Goal: Task Accomplishment & Management: Manage account settings

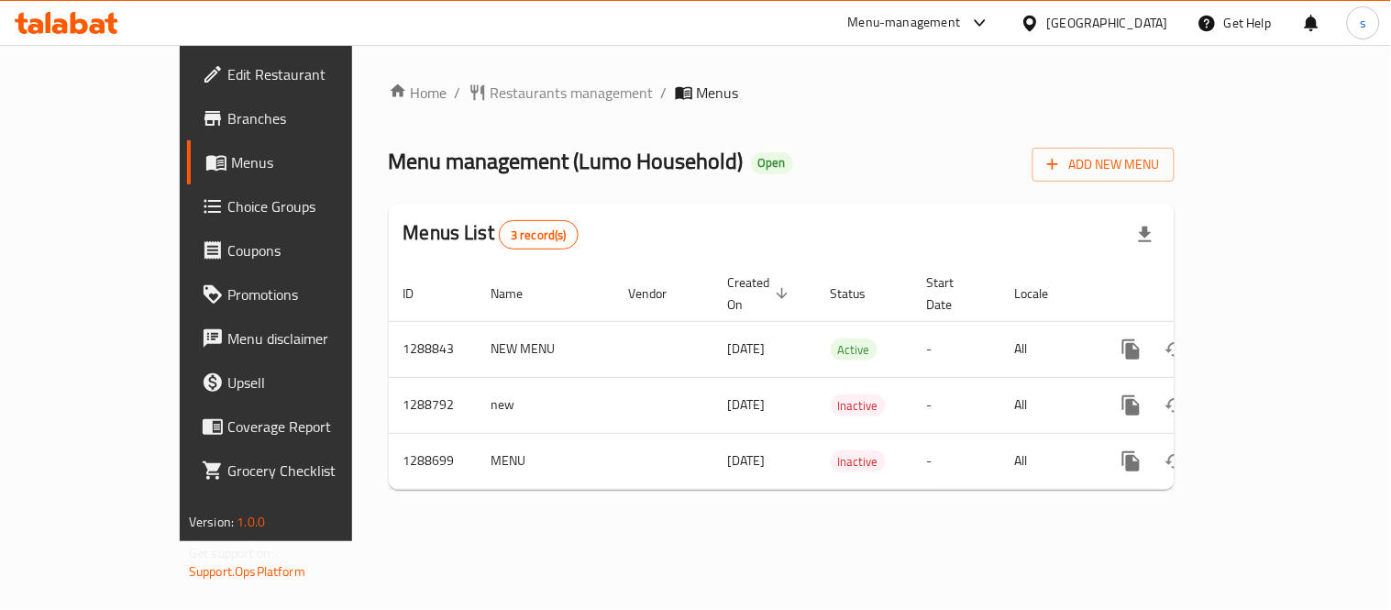
click at [1108, 14] on div "[GEOGRAPHIC_DATA]" at bounding box center [1094, 23] width 177 height 44
click at [1040, 22] on icon at bounding box center [1030, 23] width 19 height 19
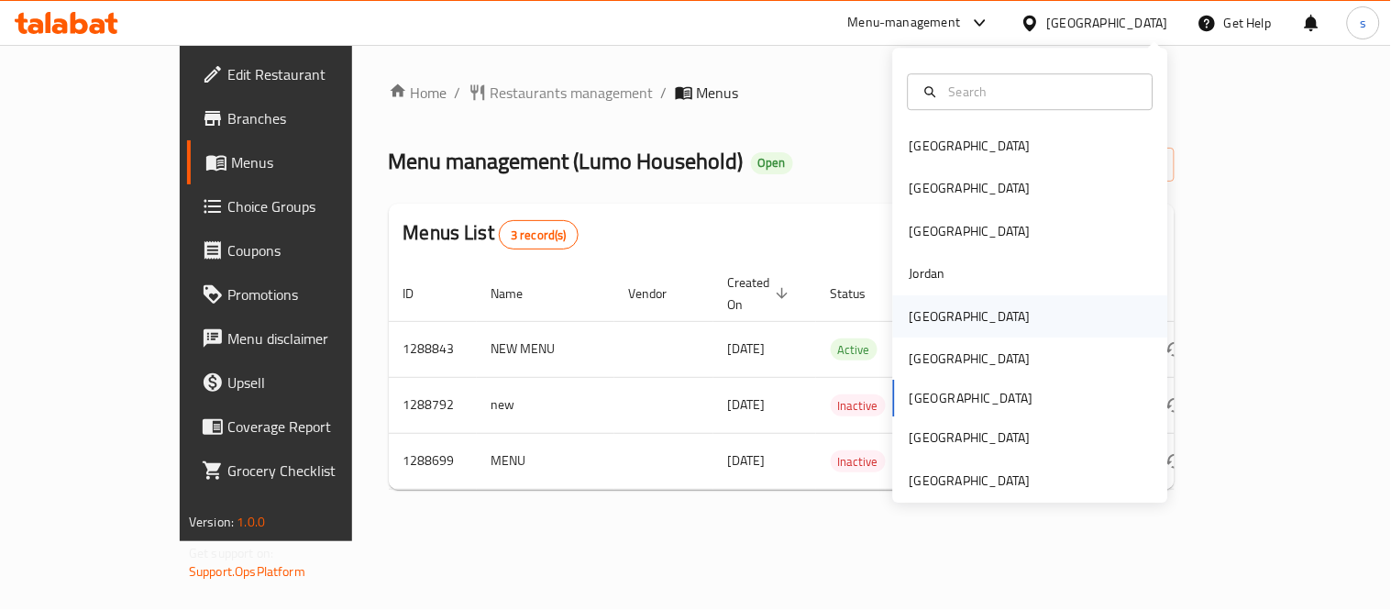
click at [936, 321] on div "[GEOGRAPHIC_DATA]" at bounding box center [970, 316] width 150 height 42
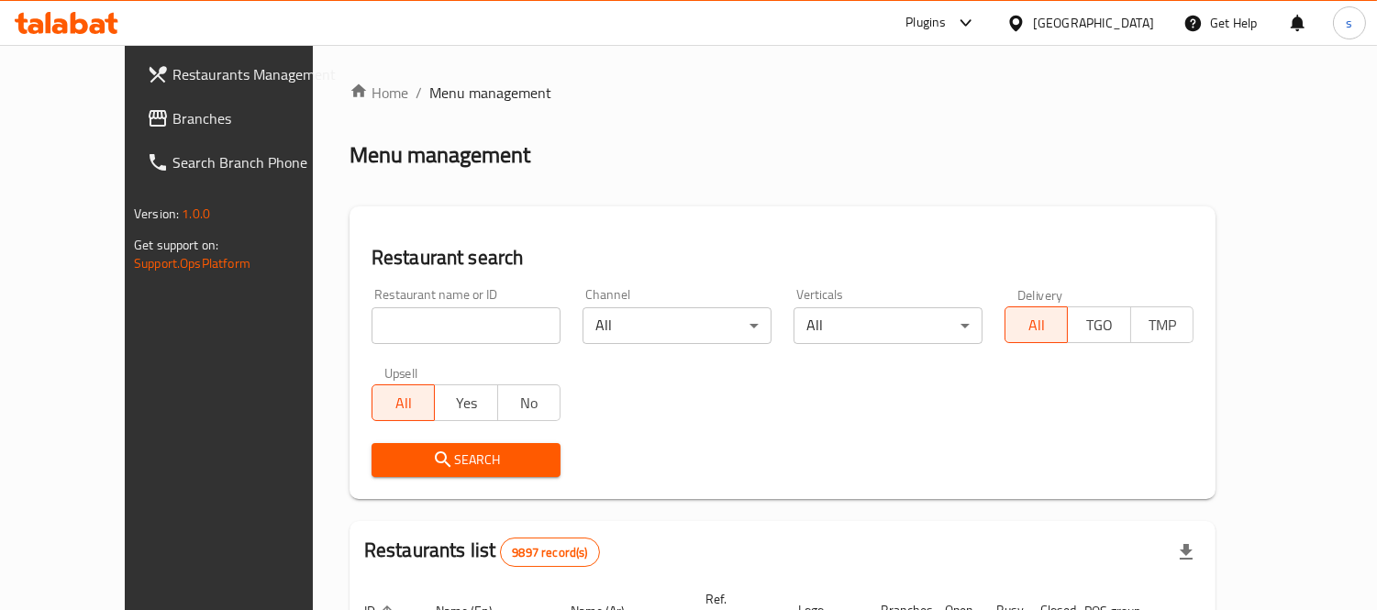
click at [172, 123] on span "Branches" at bounding box center [256, 118] width 168 height 22
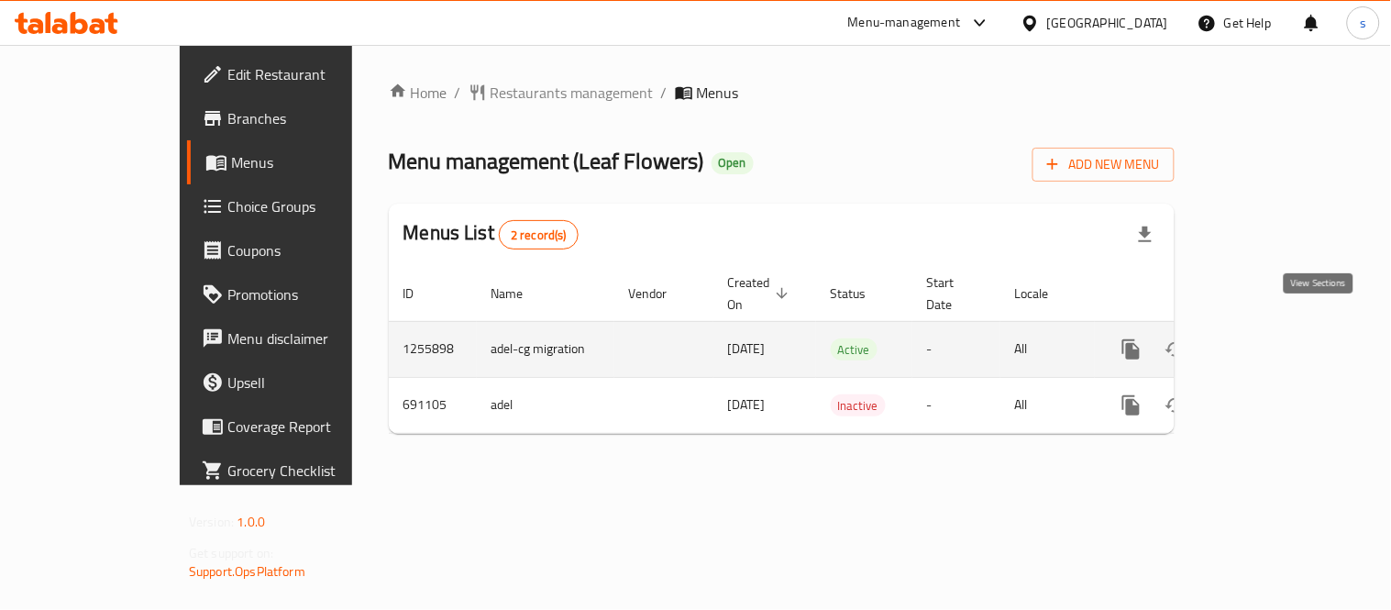
click at [1275, 338] on icon "enhanced table" at bounding box center [1264, 349] width 22 height 22
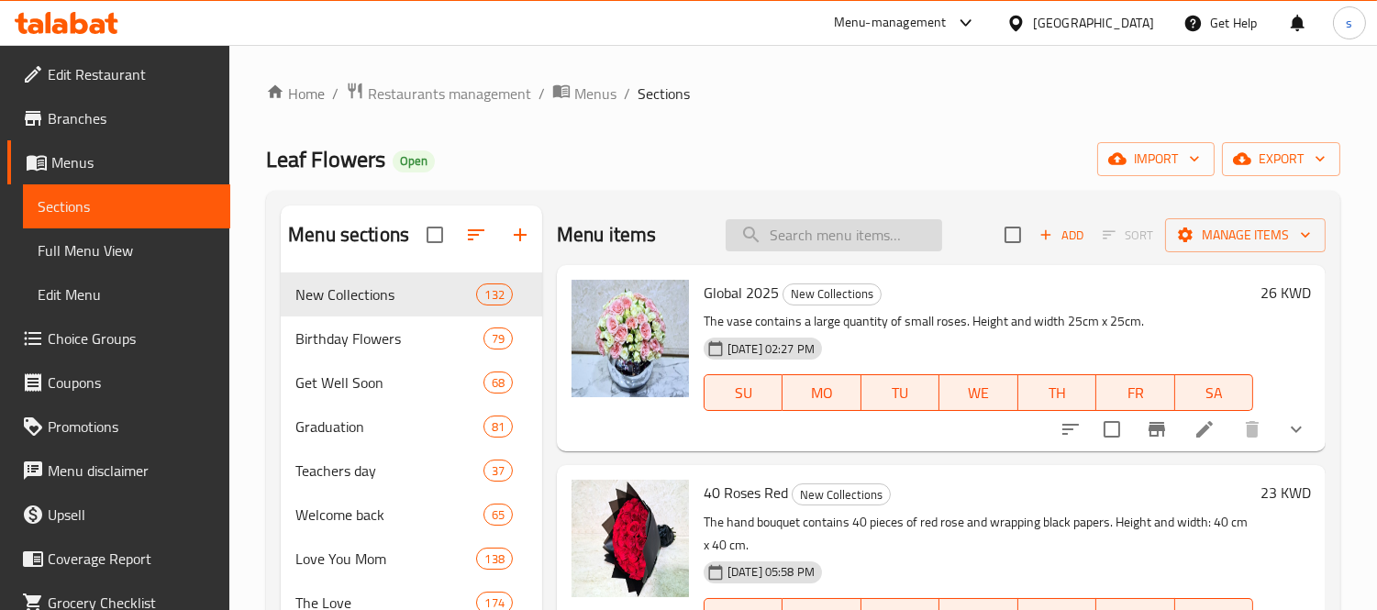
click at [851, 238] on input "search" at bounding box center [833, 235] width 216 height 32
paste input "Graduation 2030"
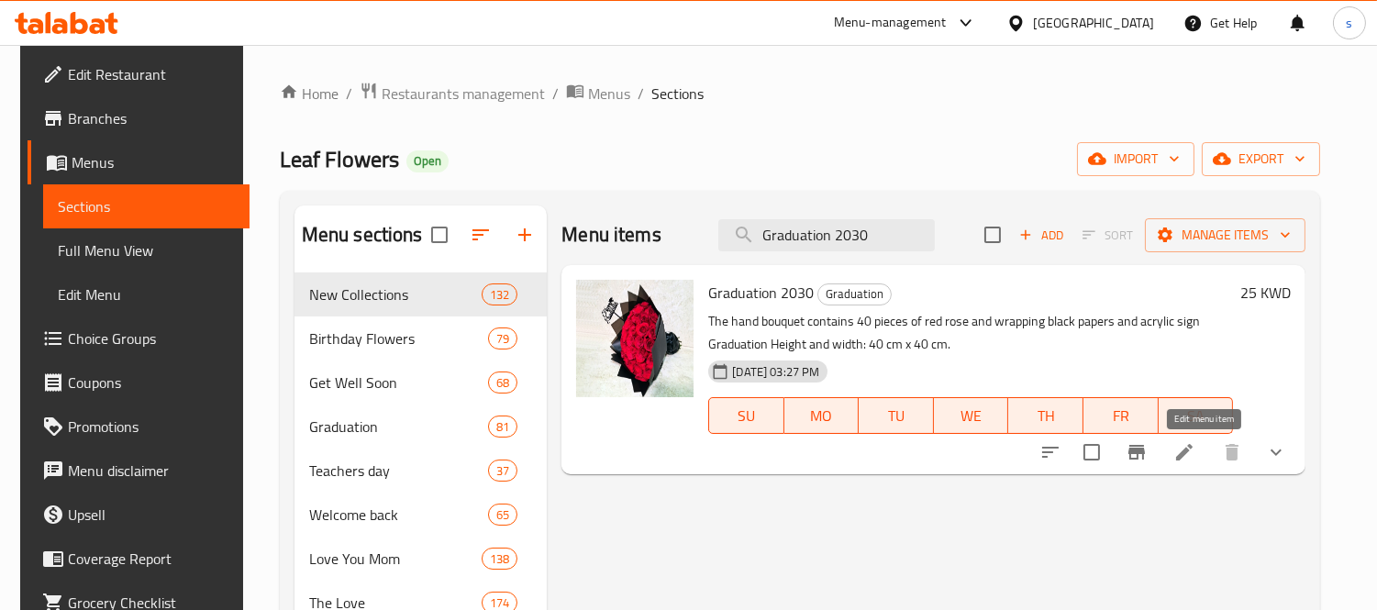
type input "Graduation 2030"
click at [1192, 449] on icon at bounding box center [1184, 452] width 17 height 17
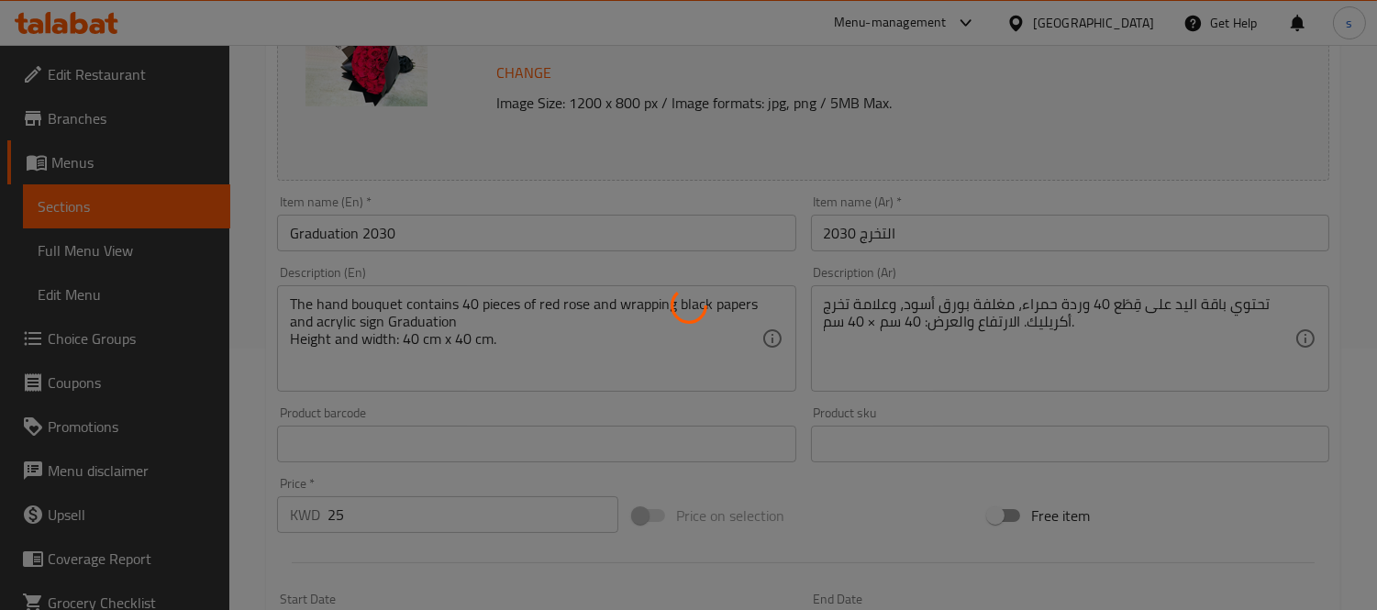
scroll to position [407, 0]
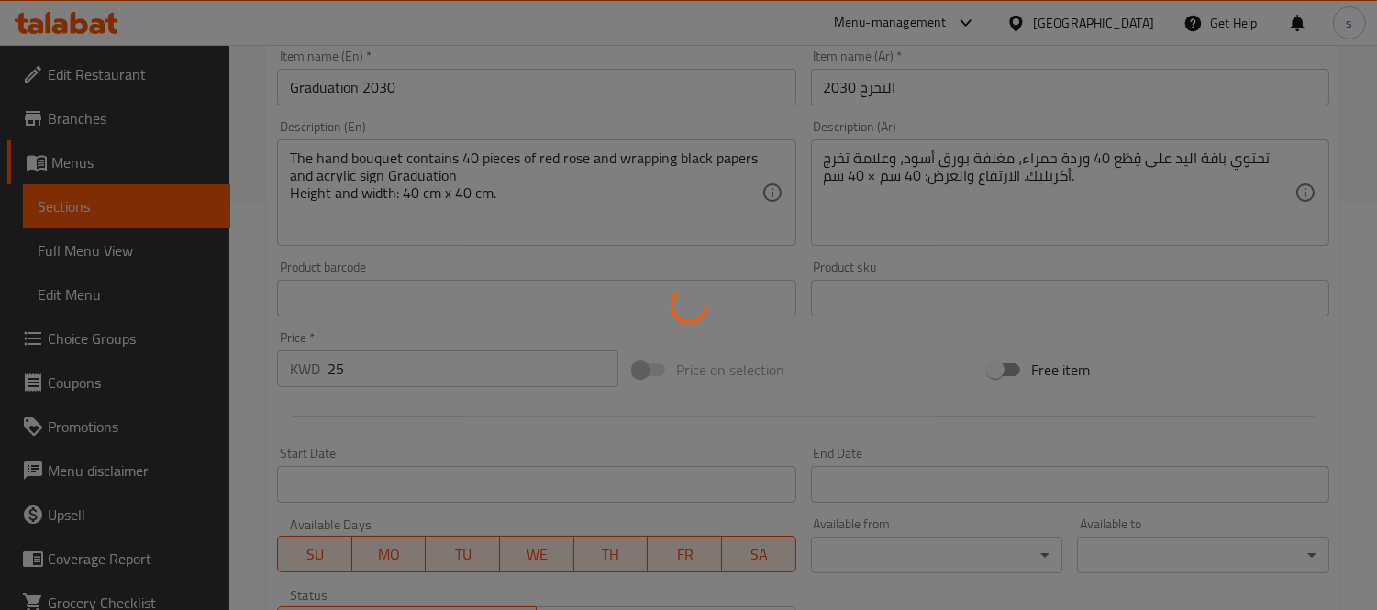
type input "الإضافات:"
type input "0"
type input "15"
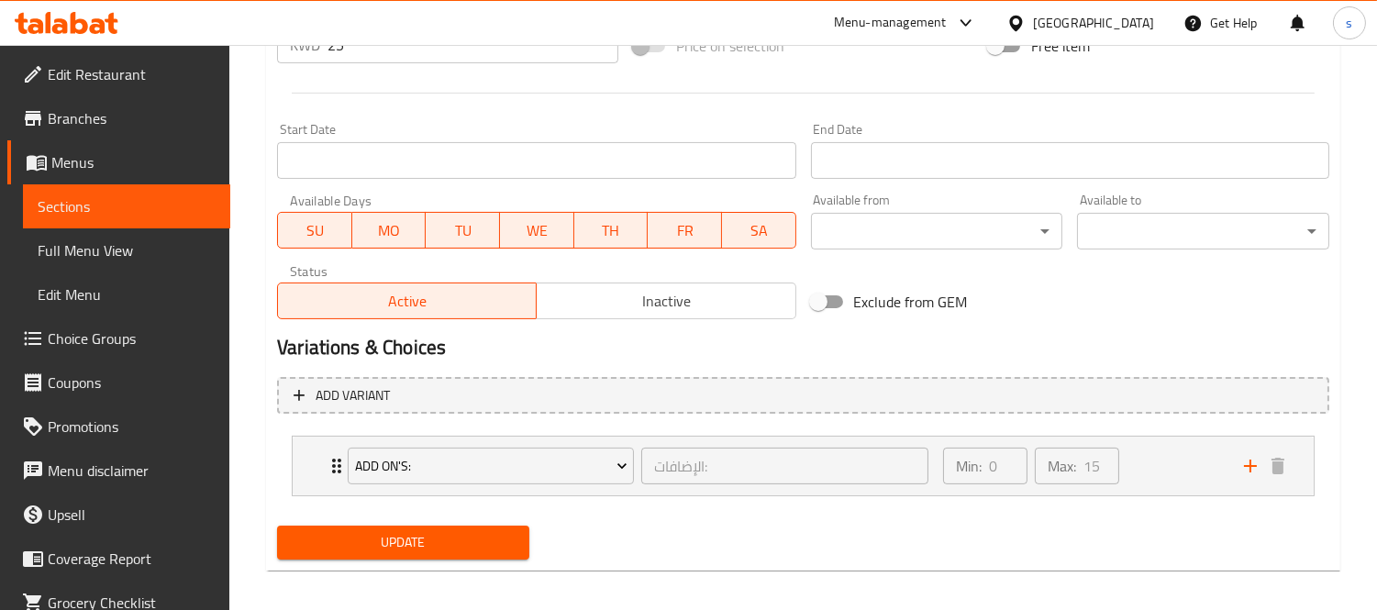
scroll to position [740, 0]
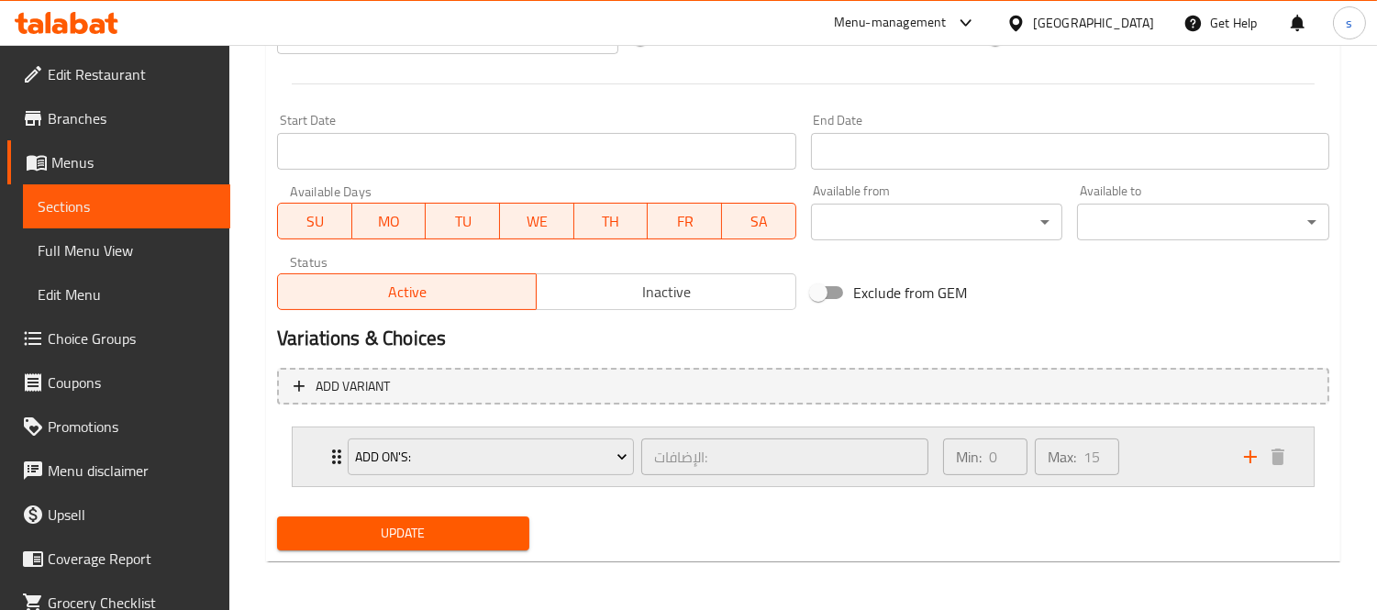
click at [342, 450] on div "Add On's: الإضافات: ​" at bounding box center [638, 456] width 603 height 59
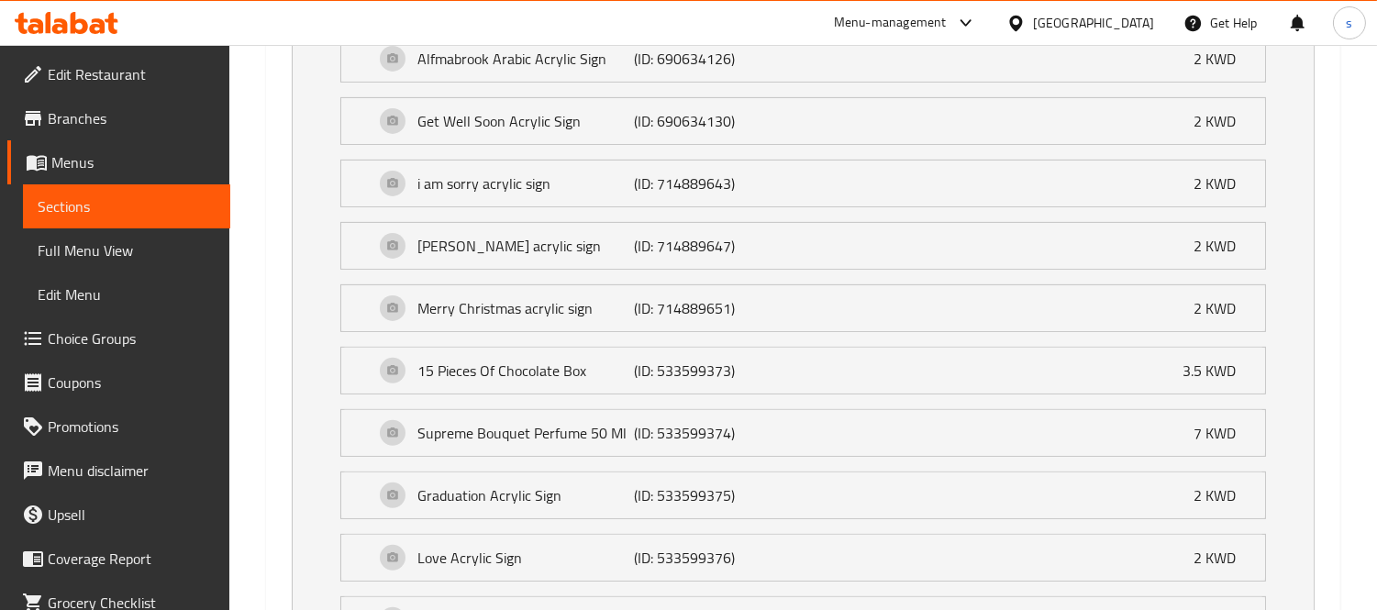
scroll to position [807, 0]
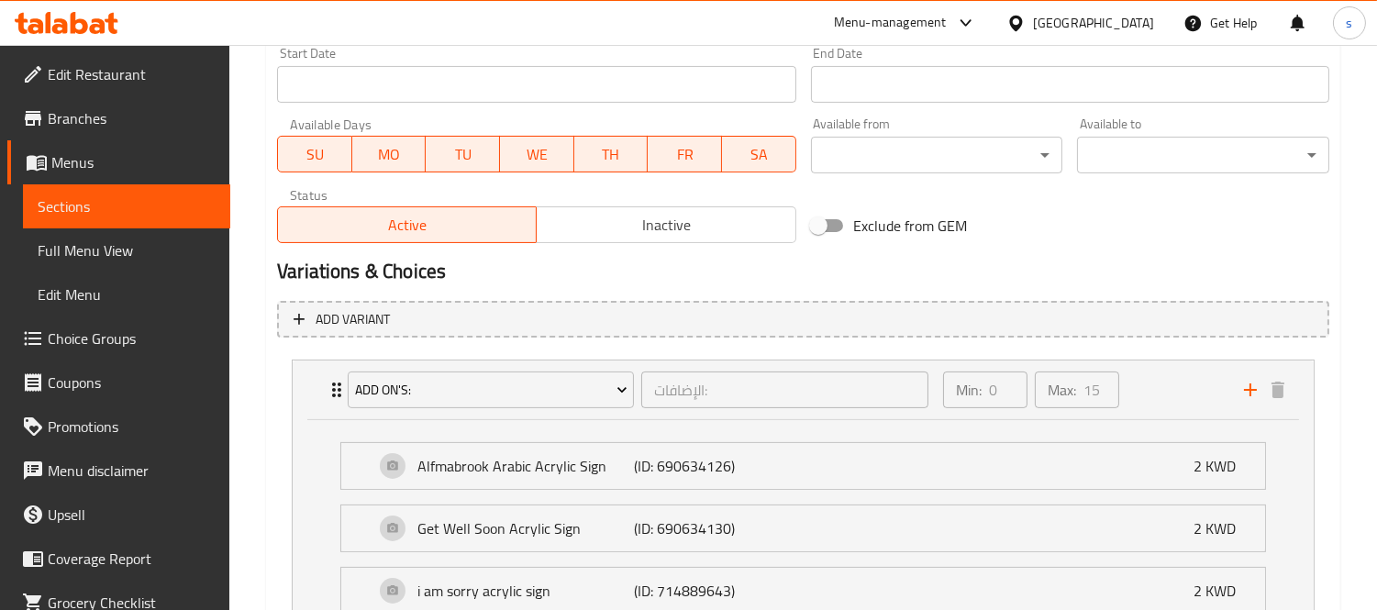
click at [1119, 18] on div "Kuwait" at bounding box center [1093, 23] width 121 height 20
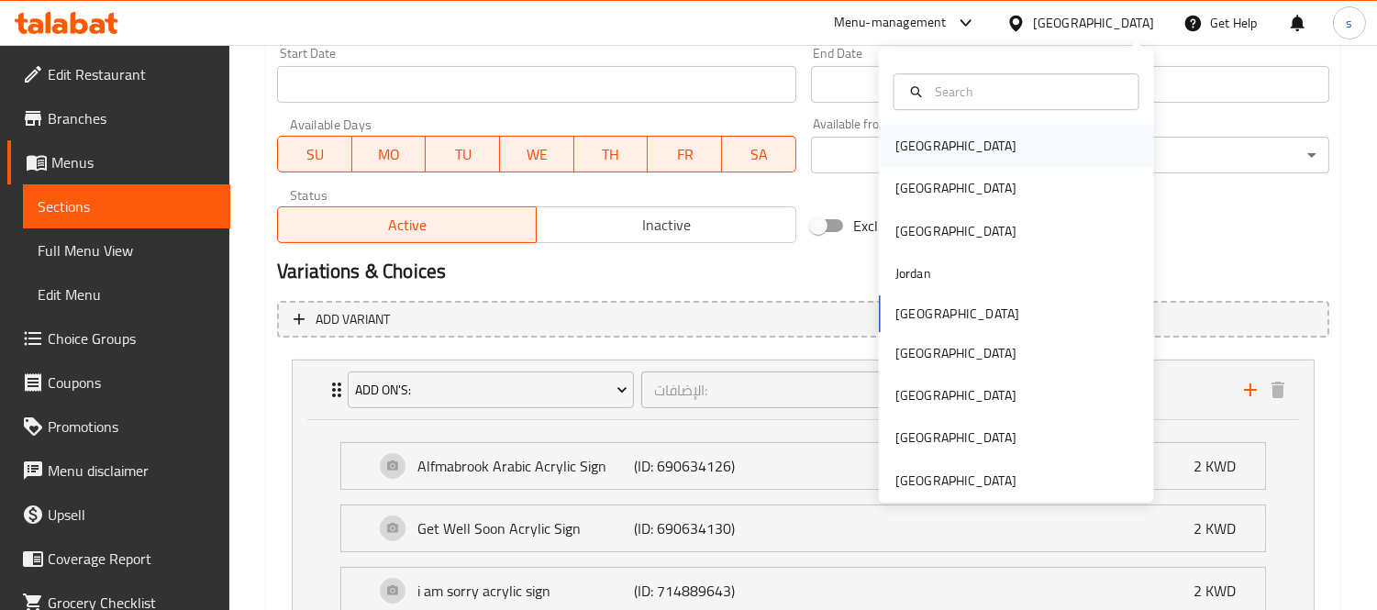
click at [934, 145] on div "Bahrain" at bounding box center [956, 146] width 150 height 42
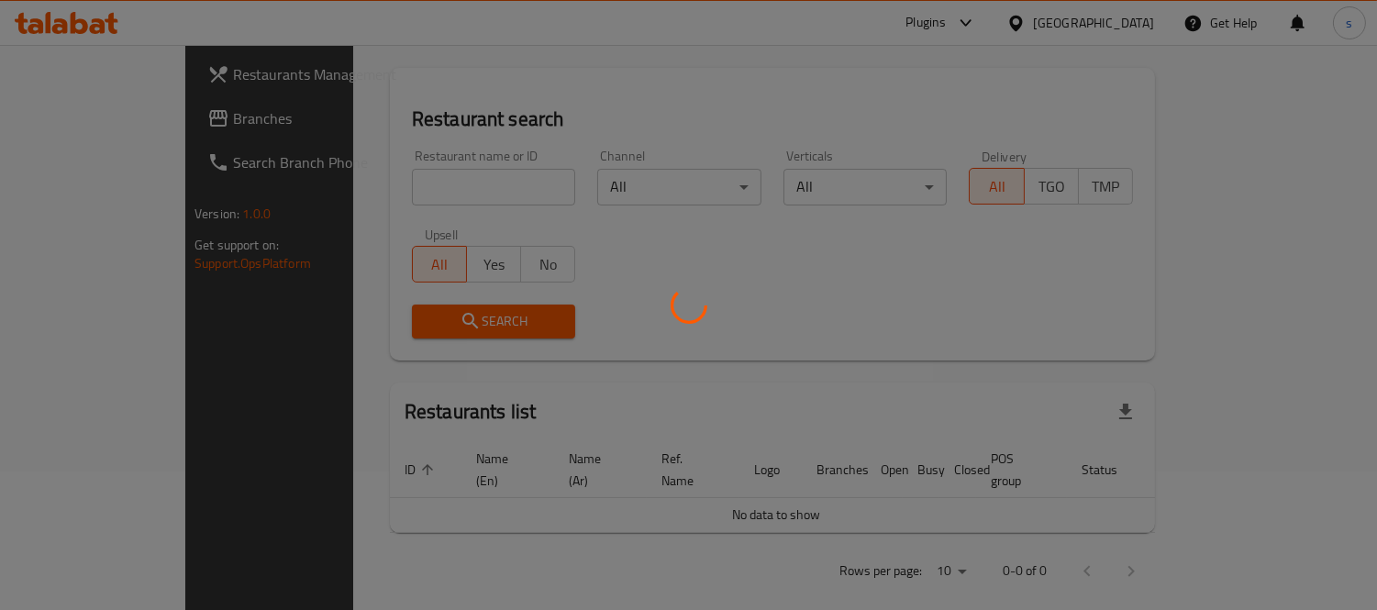
scroll to position [761, 0]
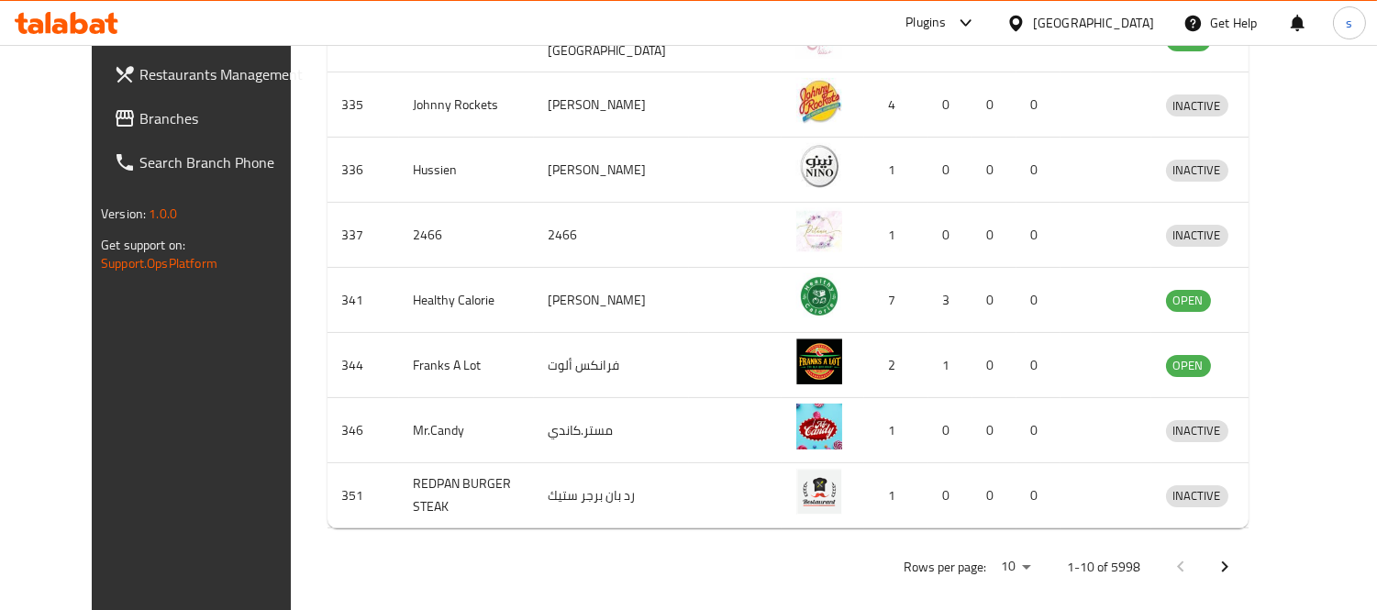
click at [112, 130] on link "Branches" at bounding box center [210, 118] width 223 height 44
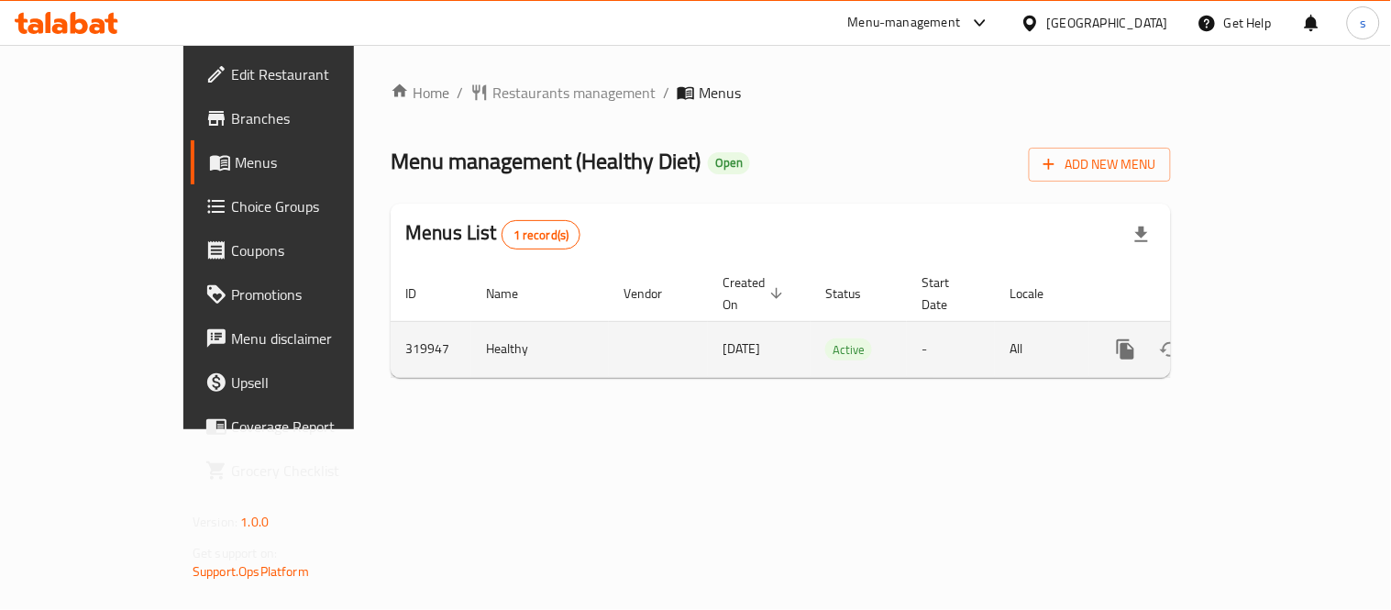
click at [1269, 338] on icon "enhanced table" at bounding box center [1258, 349] width 22 height 22
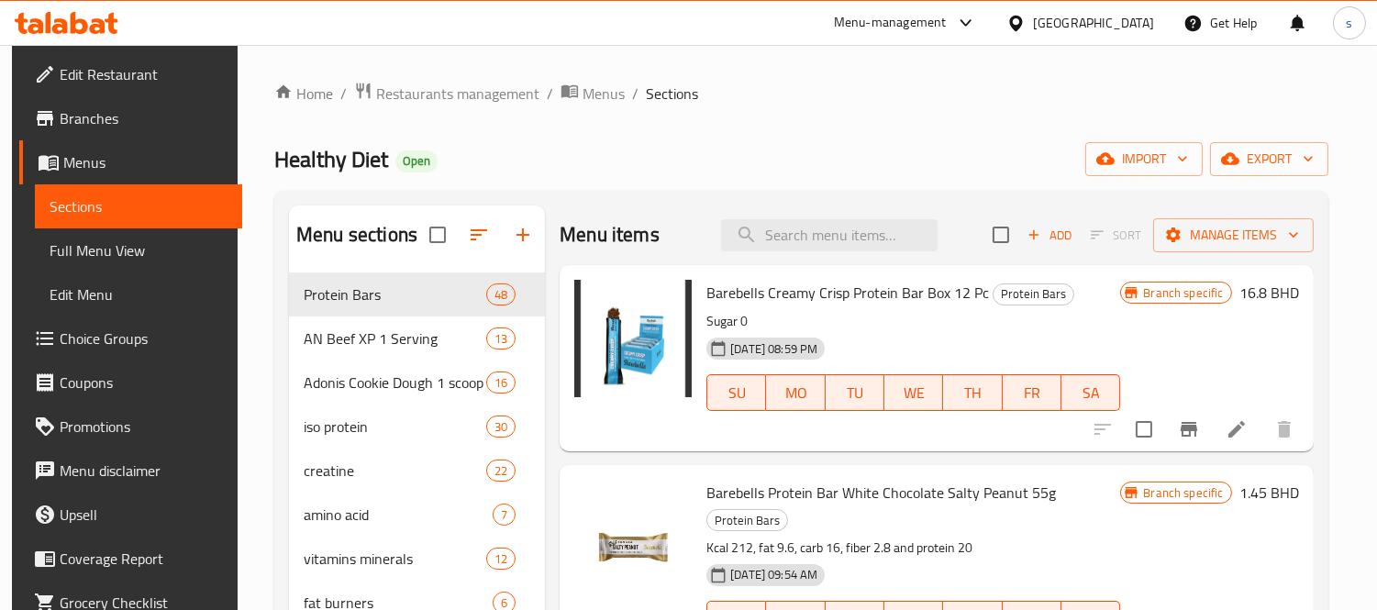
click at [1119, 25] on div "[GEOGRAPHIC_DATA]" at bounding box center [1093, 23] width 121 height 20
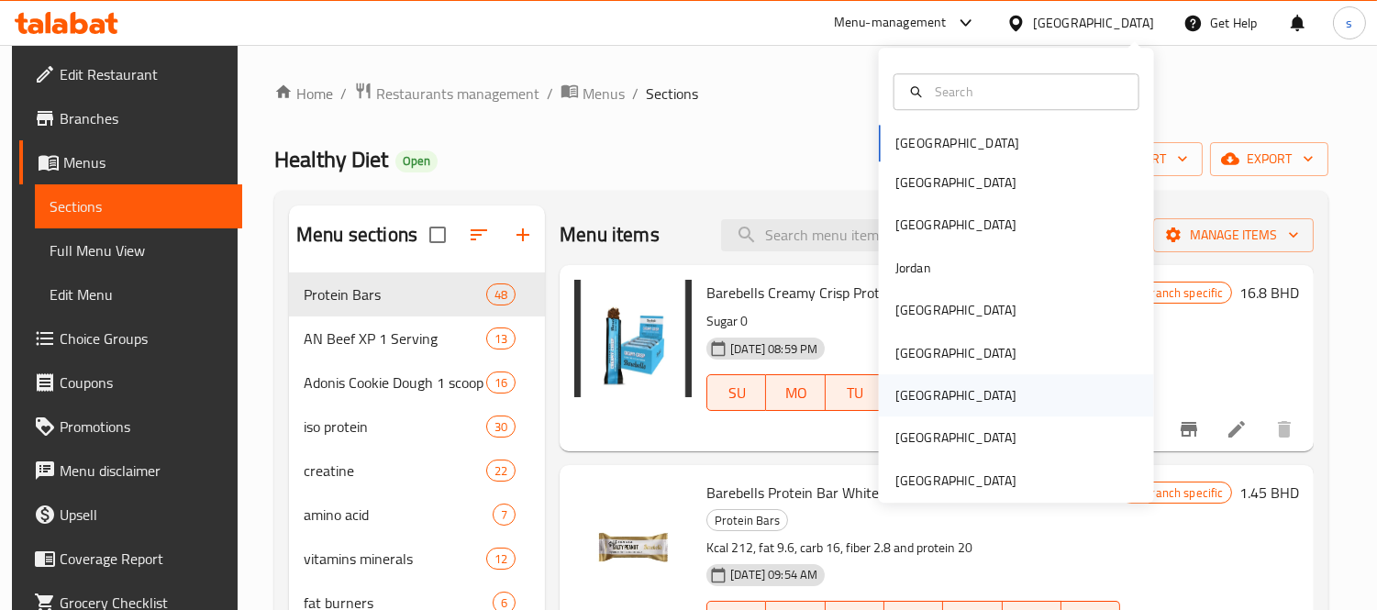
click at [903, 393] on div "[GEOGRAPHIC_DATA]" at bounding box center [955, 395] width 121 height 20
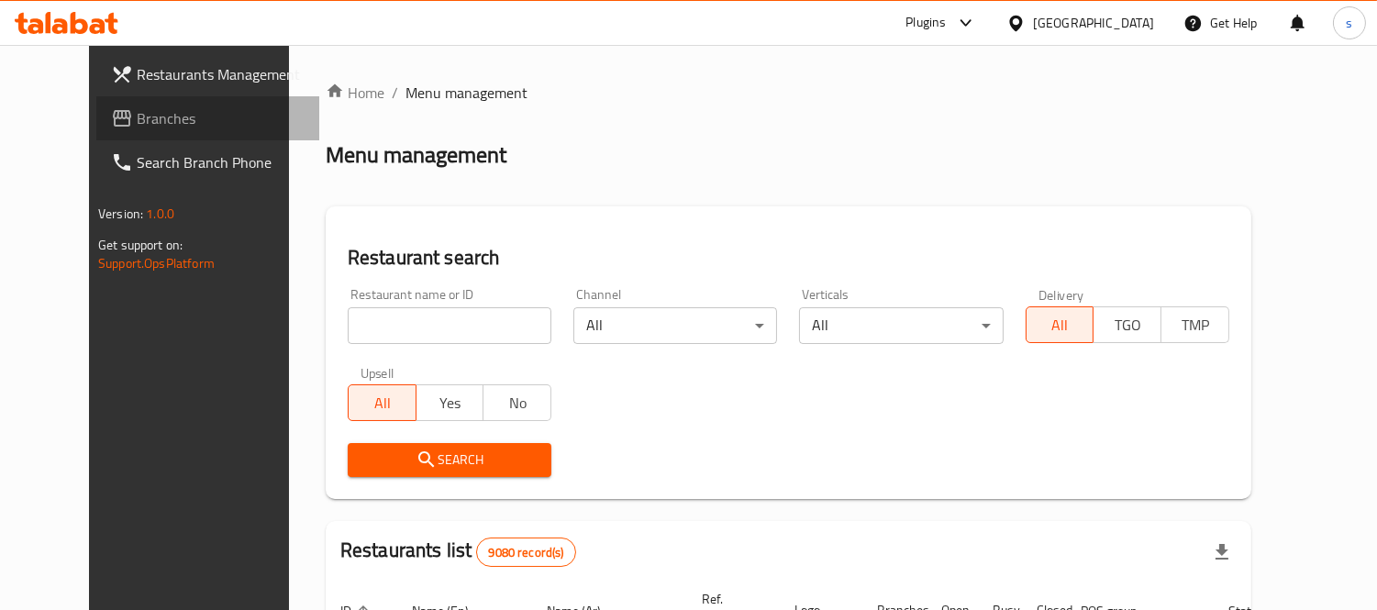
click at [137, 120] on span "Branches" at bounding box center [221, 118] width 168 height 22
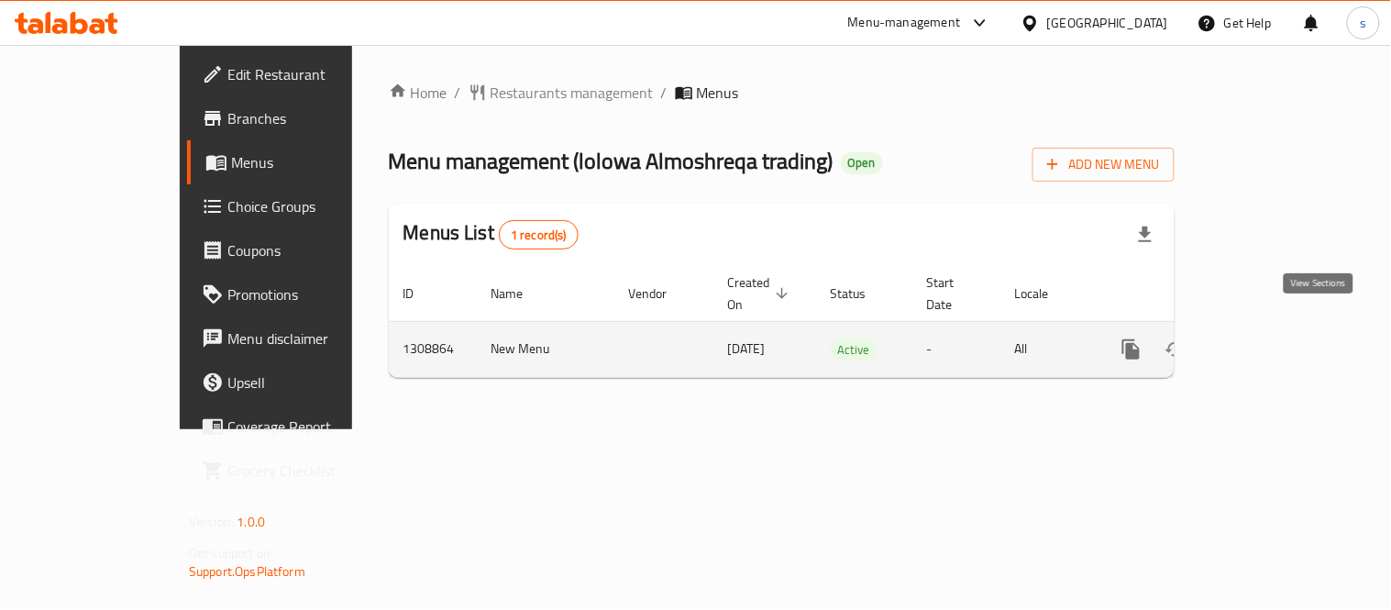
click at [1272, 341] on icon "enhanced table" at bounding box center [1264, 349] width 17 height 17
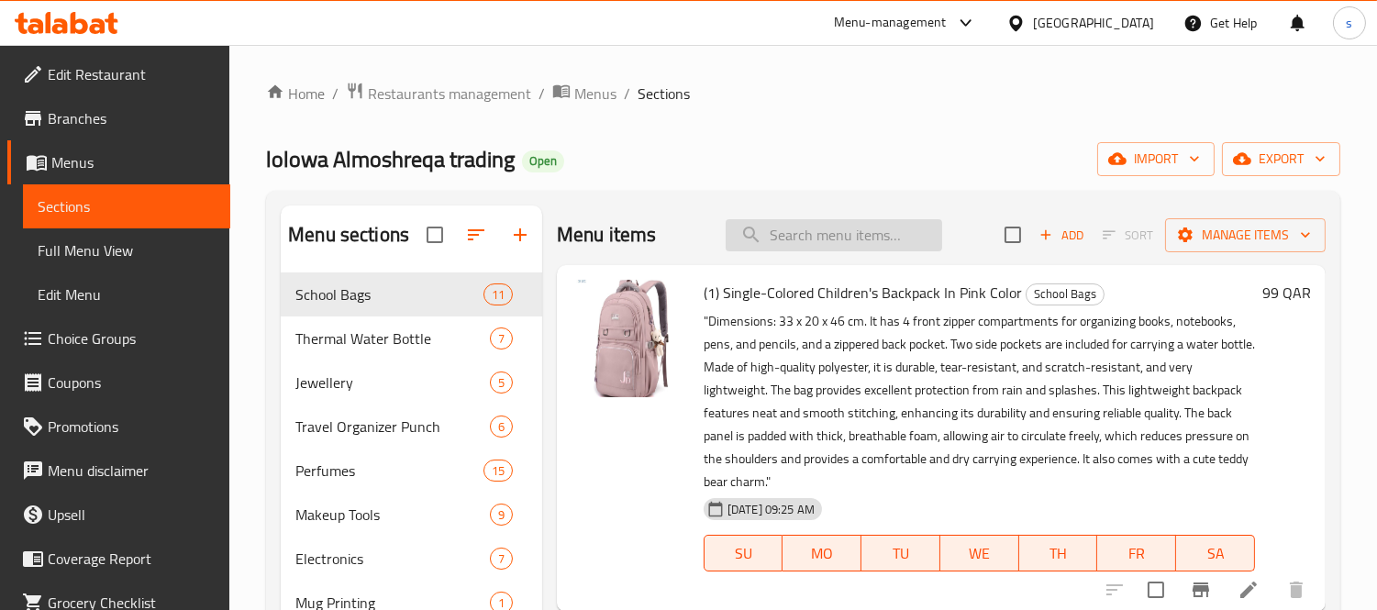
click at [776, 227] on input "search" at bounding box center [833, 235] width 216 height 32
paste input "High Quality Empty 5MI Perfume Spray Bottle Color No. 2 (Pink) - One Piece"
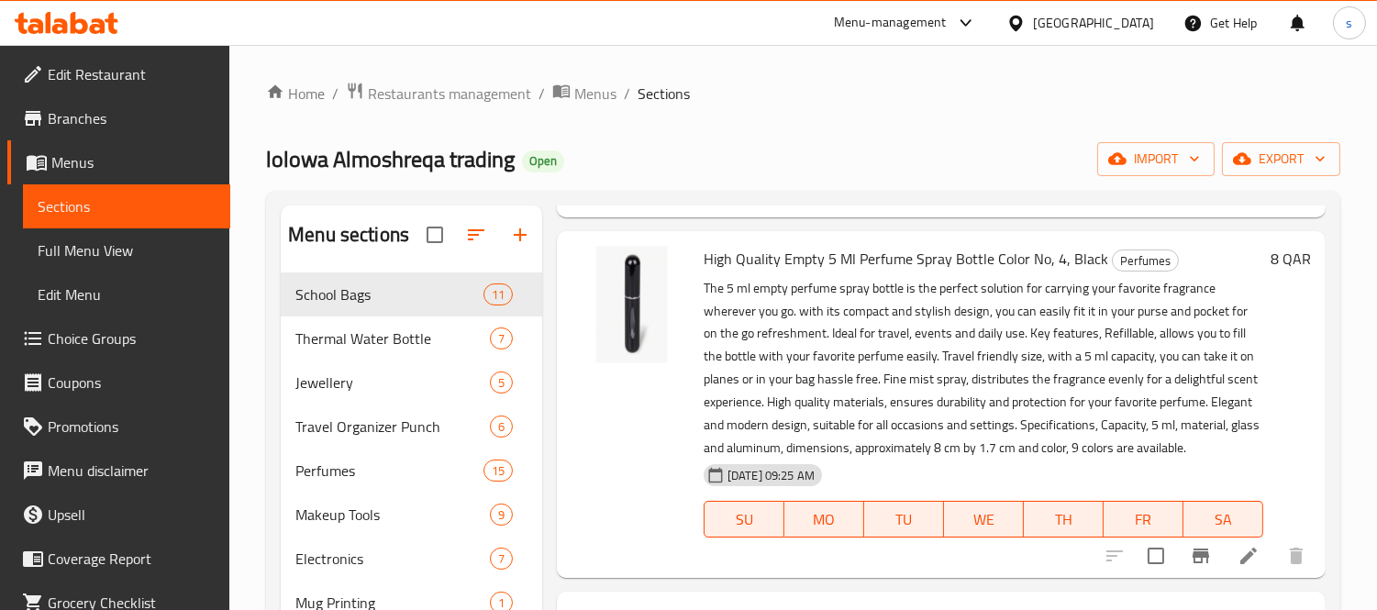
scroll to position [1121, 0]
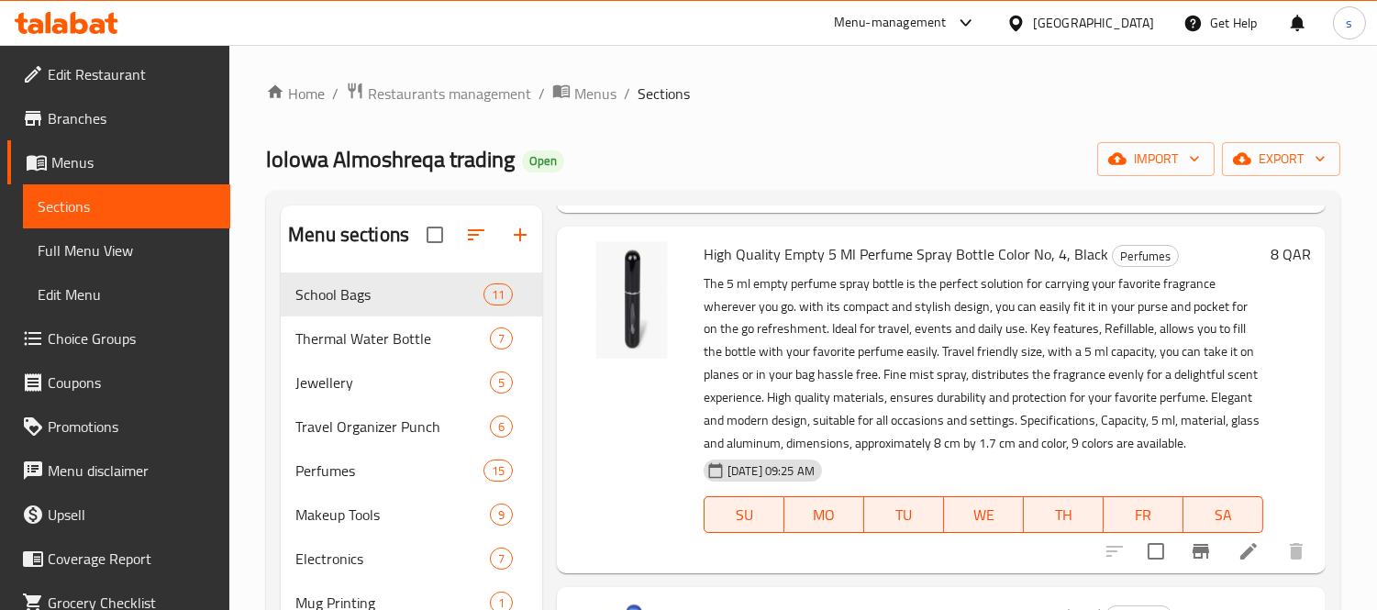
type input "High Quality Empt"
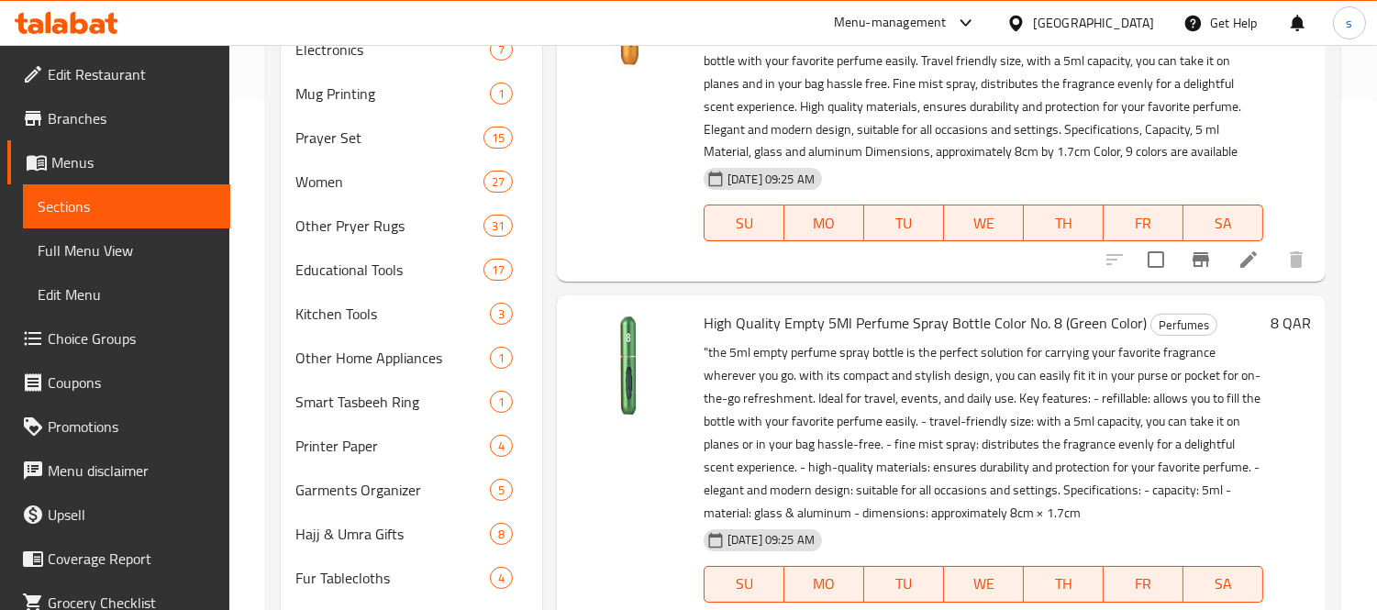
scroll to position [0, 0]
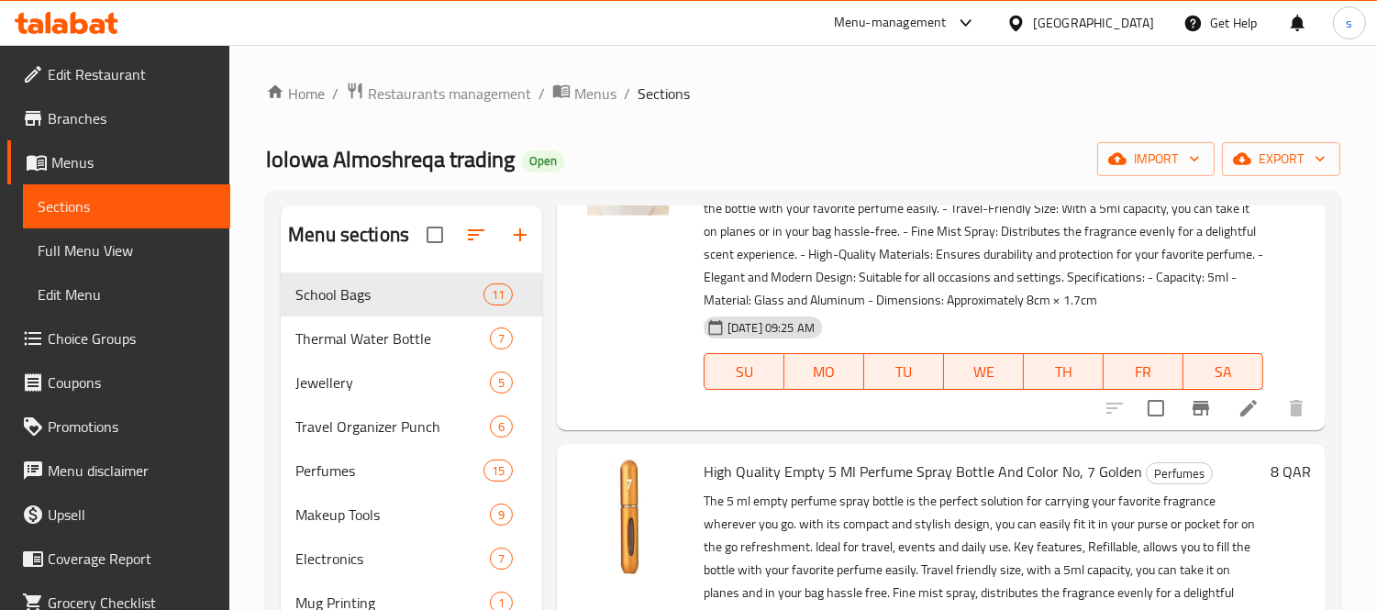
click at [98, 334] on span "Choice Groups" at bounding box center [132, 338] width 168 height 22
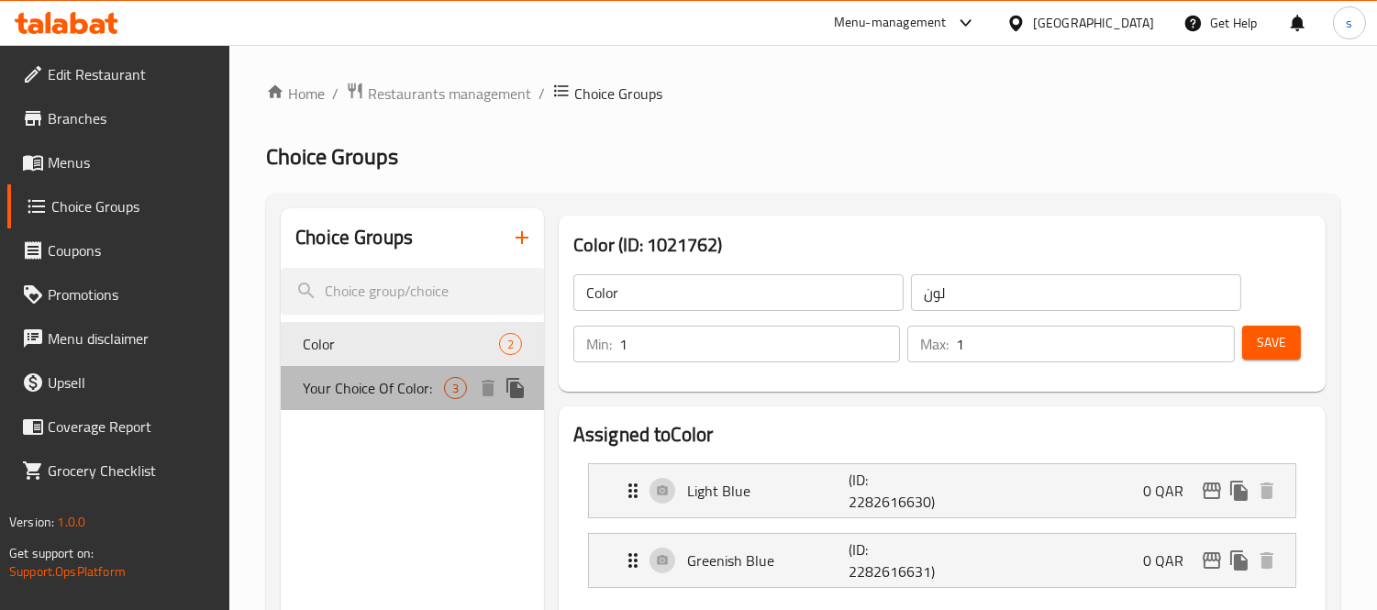
click at [443, 382] on div "Your Choice Of Color: 3" at bounding box center [412, 388] width 263 height 44
type input "Your Choice Of Color:"
type input "إختيارك من لون:"
type input "0"
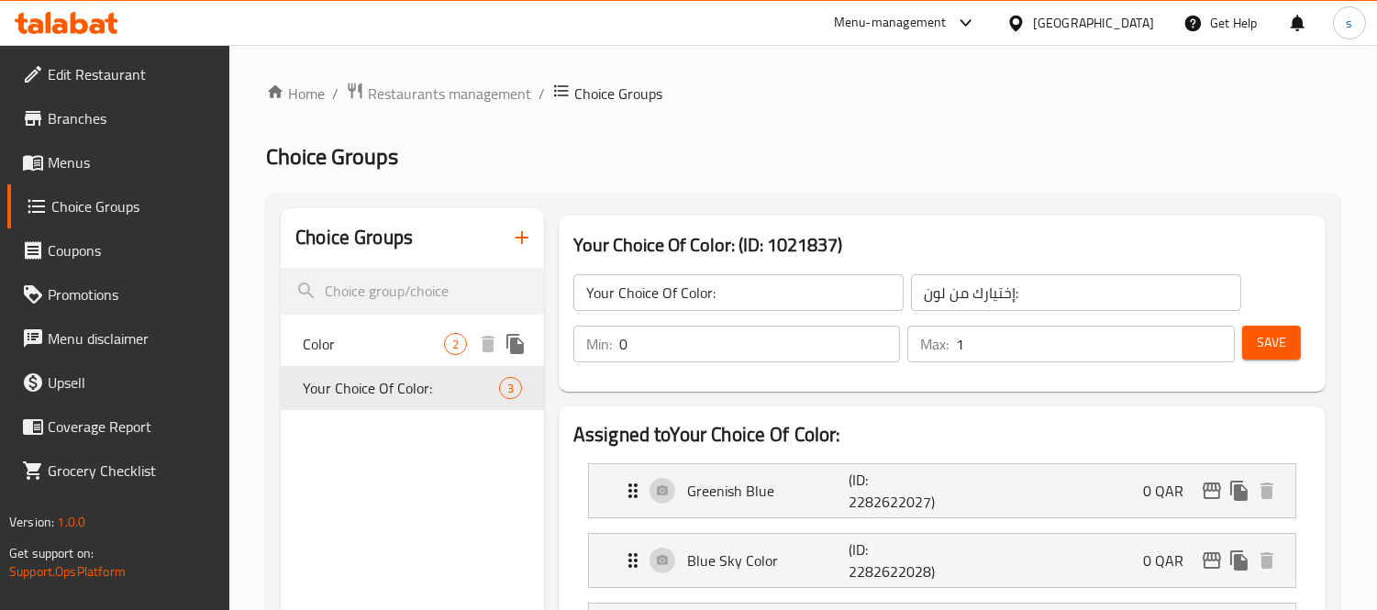
click at [379, 349] on span "Color" at bounding box center [373, 344] width 141 height 22
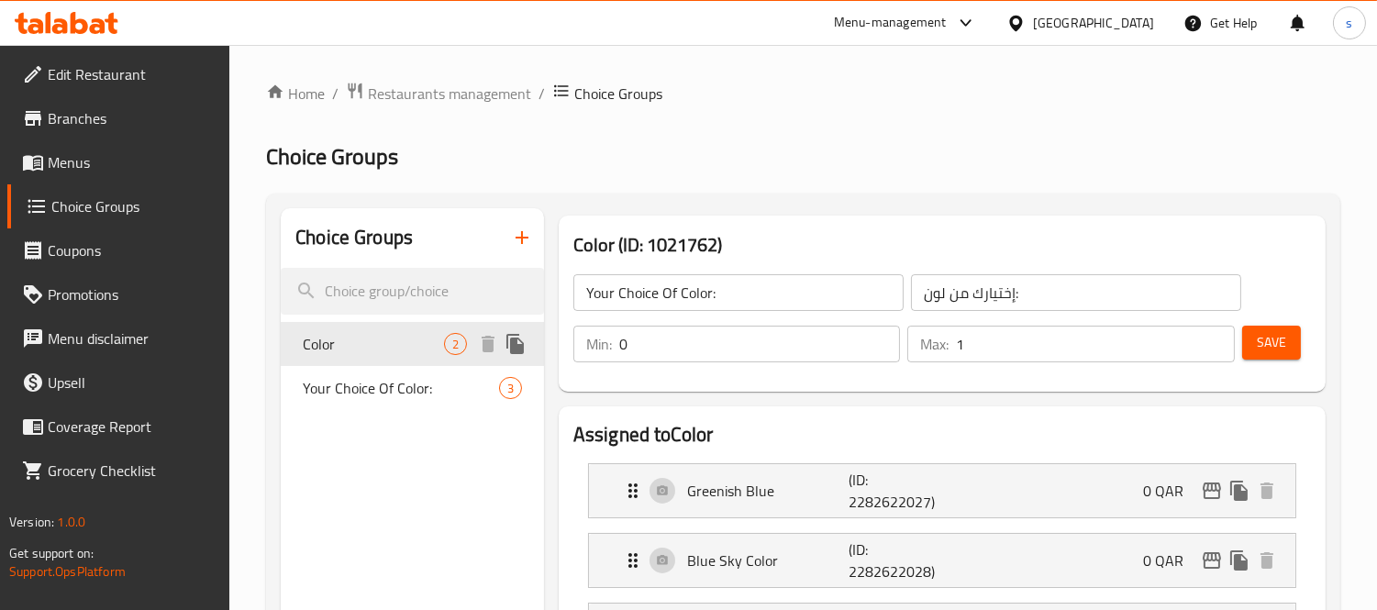
type input "Color"
type input "لون"
type input "1"
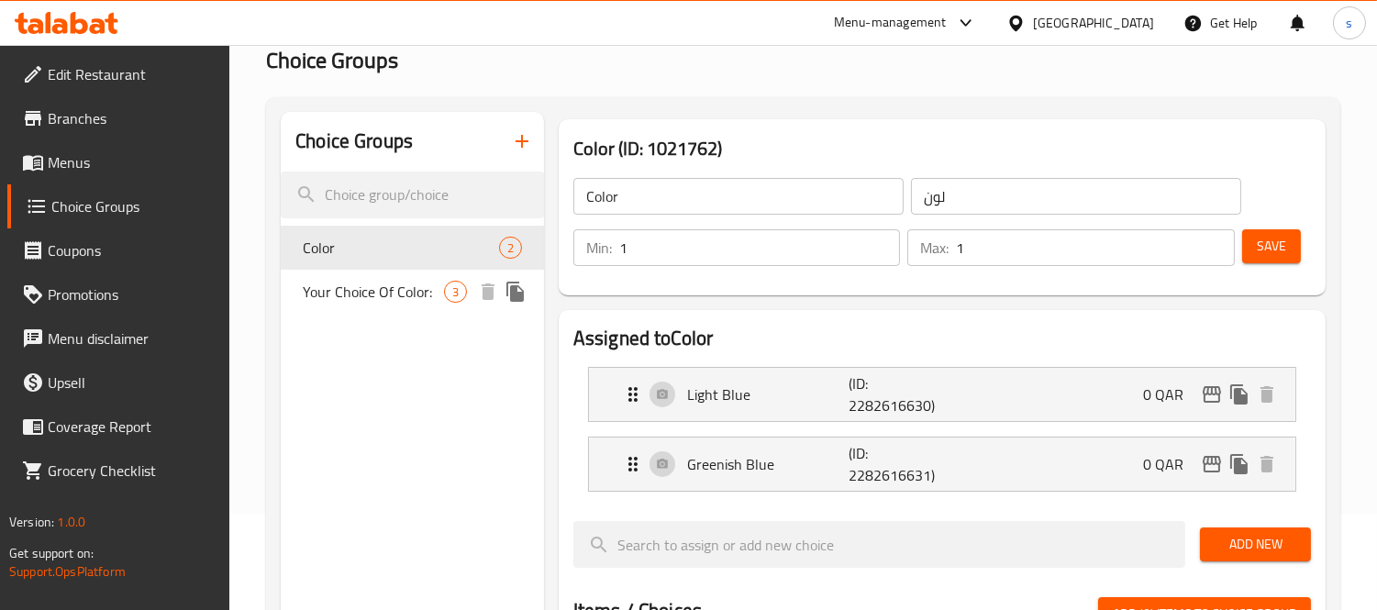
scroll to position [204, 0]
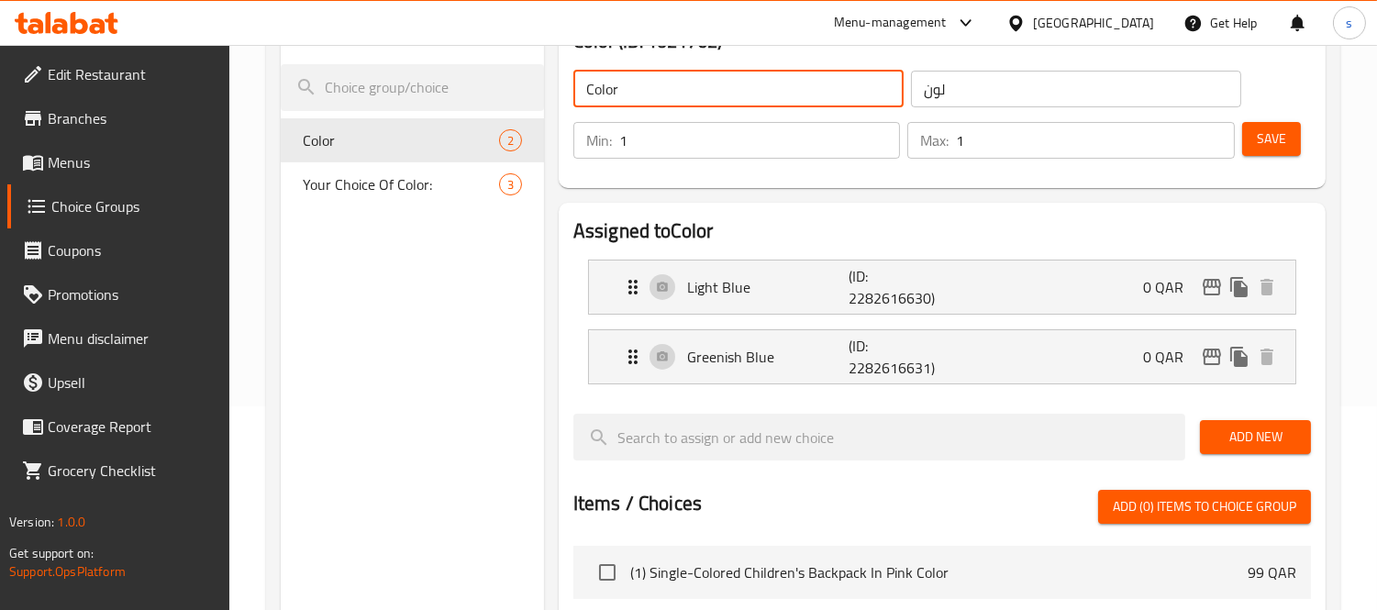
drag, startPoint x: 630, startPoint y: 96, endPoint x: 569, endPoint y: 98, distance: 61.5
click at [570, 98] on div "Color ​" at bounding box center [739, 89] width 338 height 44
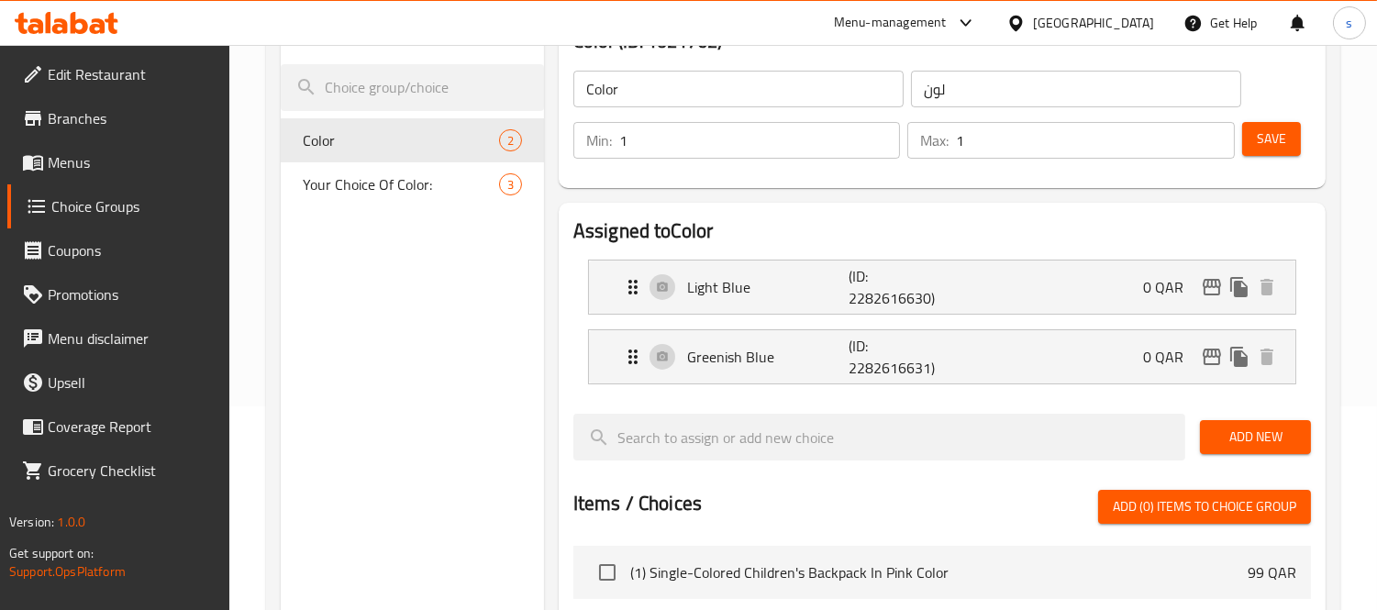
click at [1124, 23] on div "[GEOGRAPHIC_DATA]" at bounding box center [1093, 23] width 121 height 20
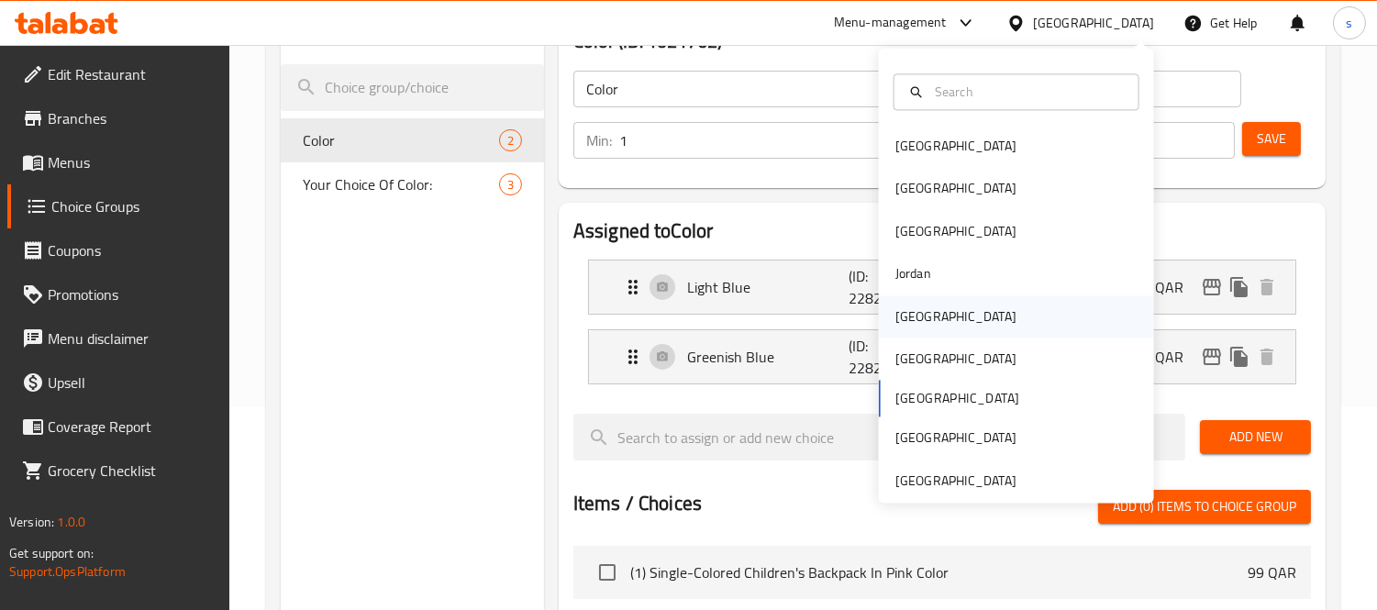
click at [913, 315] on div "[GEOGRAPHIC_DATA]" at bounding box center [955, 316] width 121 height 20
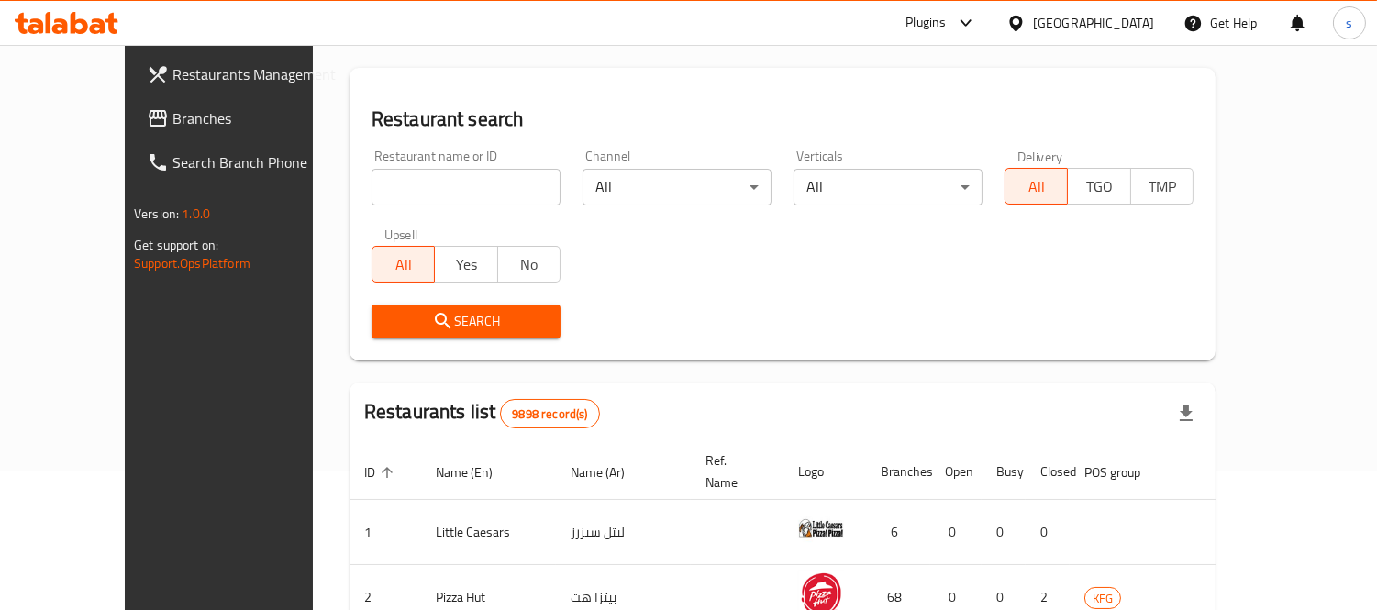
scroll to position [204, 0]
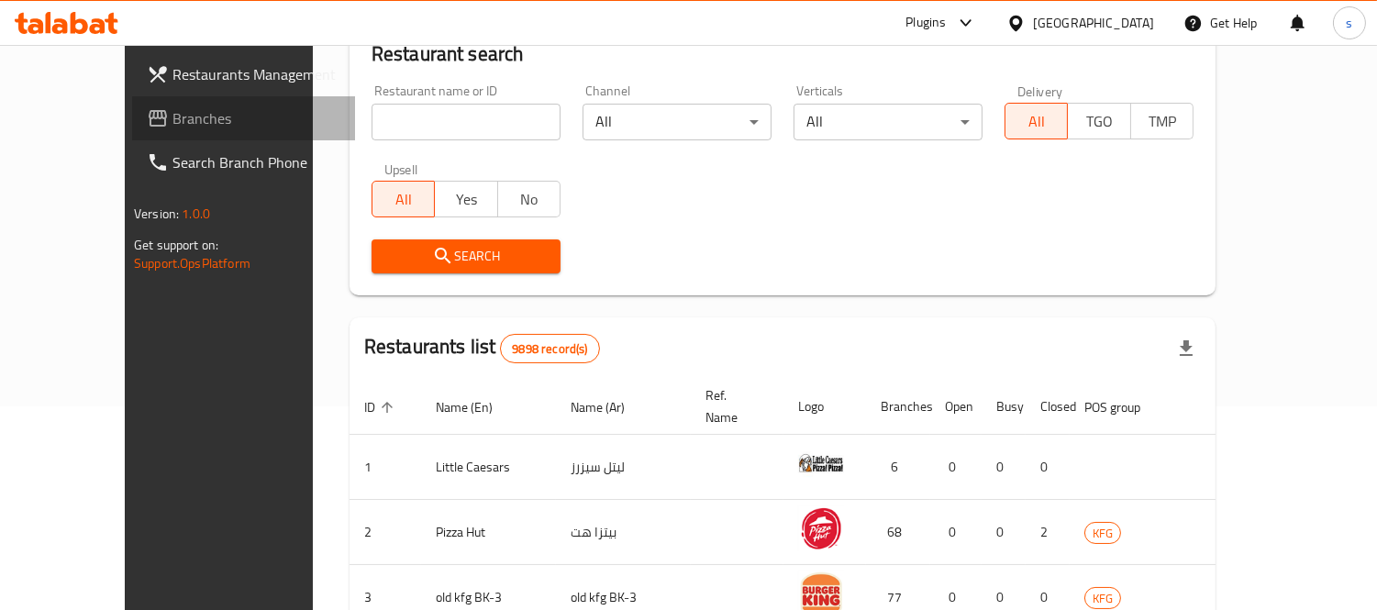
click at [172, 107] on span "Branches" at bounding box center [256, 118] width 168 height 22
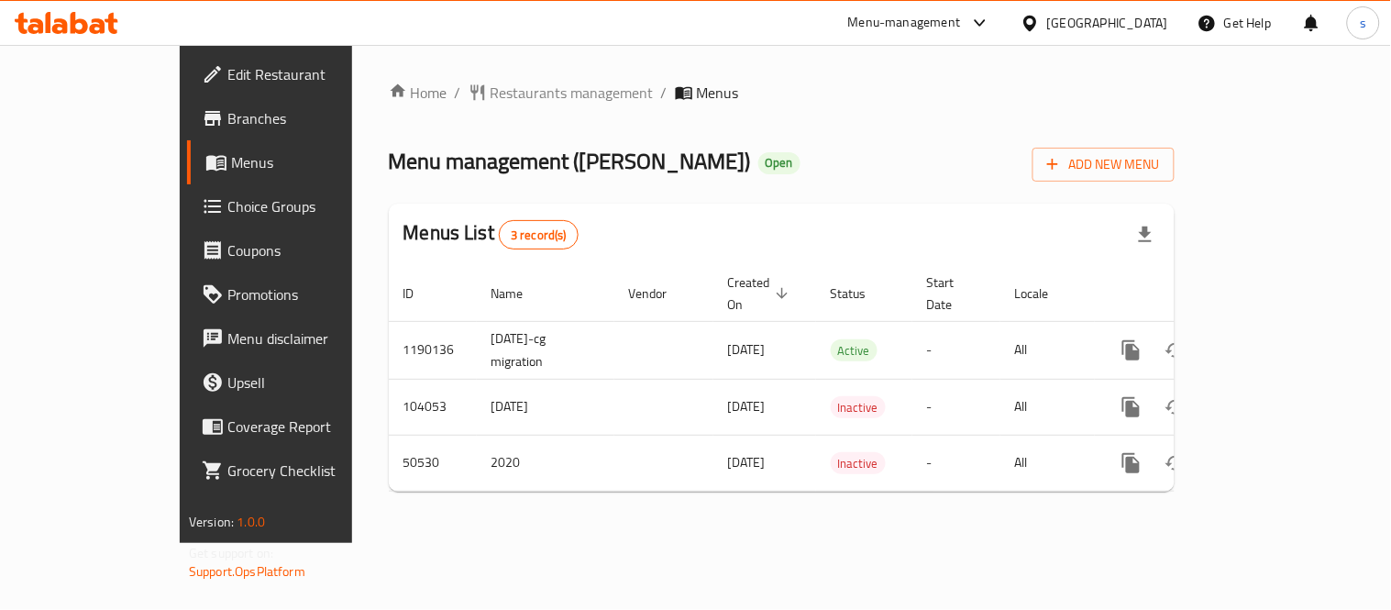
click at [1140, 23] on div "[GEOGRAPHIC_DATA]" at bounding box center [1107, 23] width 121 height 20
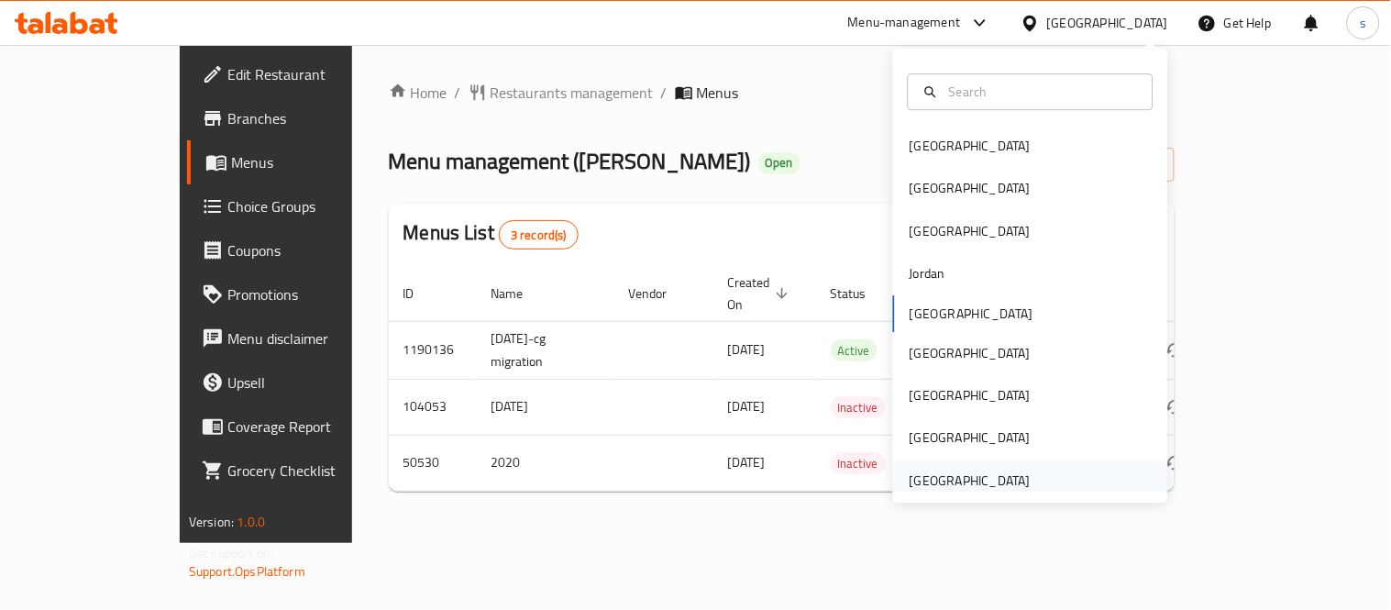
click at [986, 475] on div "[GEOGRAPHIC_DATA]" at bounding box center [970, 481] width 121 height 20
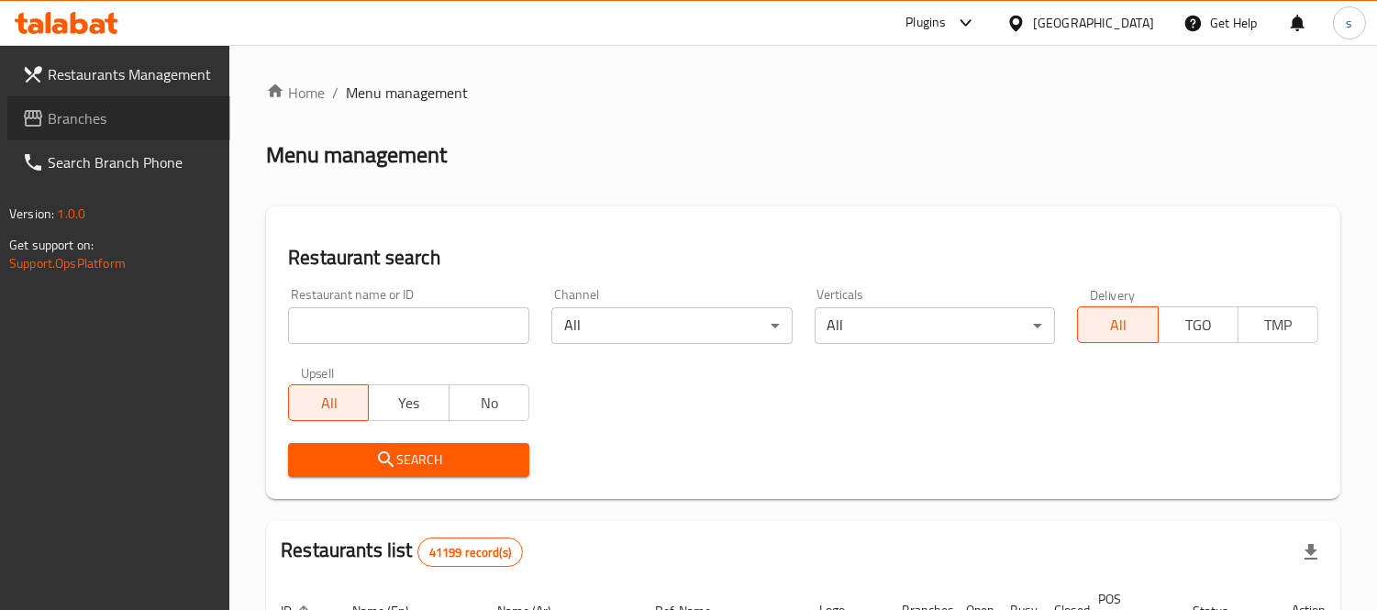
click at [76, 120] on span "Branches" at bounding box center [132, 118] width 168 height 22
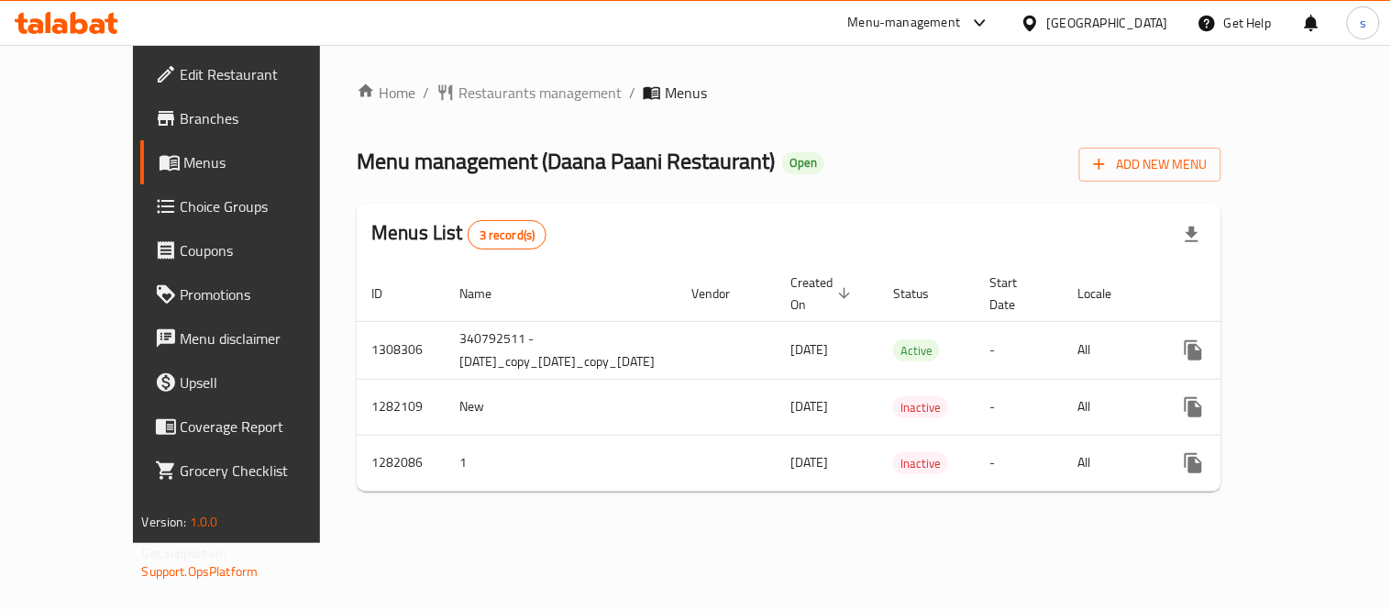
click at [973, 31] on icon at bounding box center [980, 23] width 22 height 22
click at [986, 24] on icon at bounding box center [980, 22] width 11 height 7
click at [994, 20] on div "Menu-management" at bounding box center [920, 23] width 172 height 44
click at [982, 19] on icon at bounding box center [980, 23] width 22 height 22
click at [854, 211] on div "Restaurant-Management" at bounding box center [808, 203] width 144 height 20
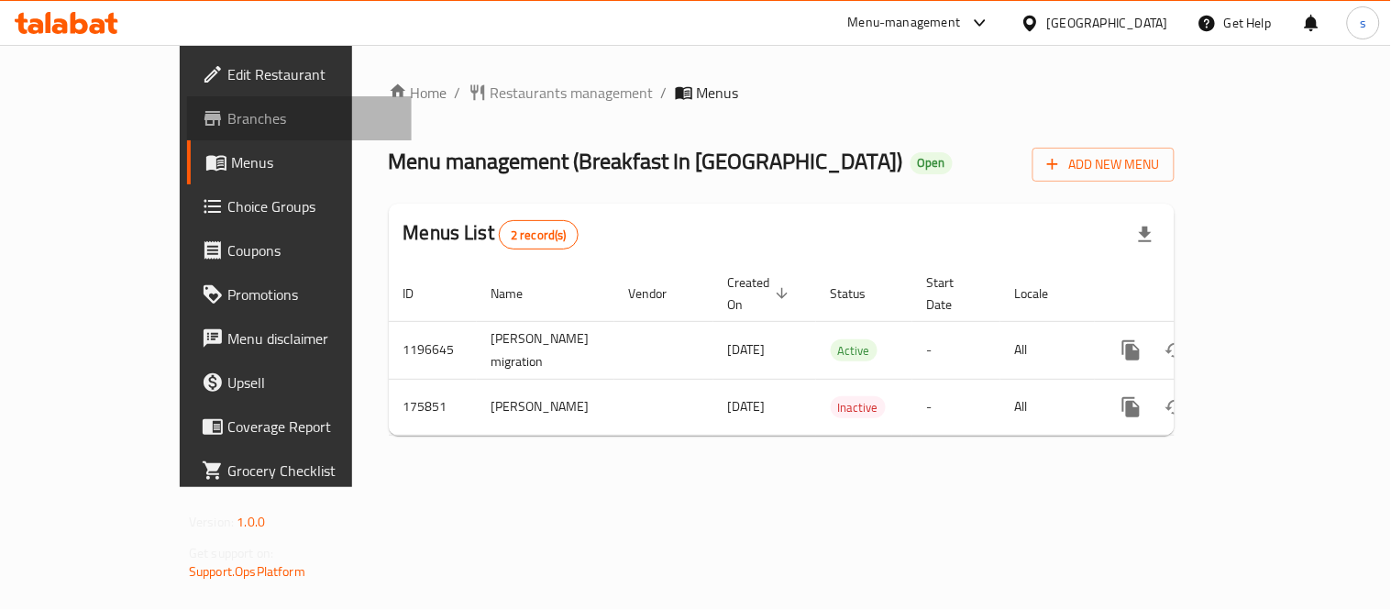
click at [227, 111] on span "Branches" at bounding box center [312, 118] width 170 height 22
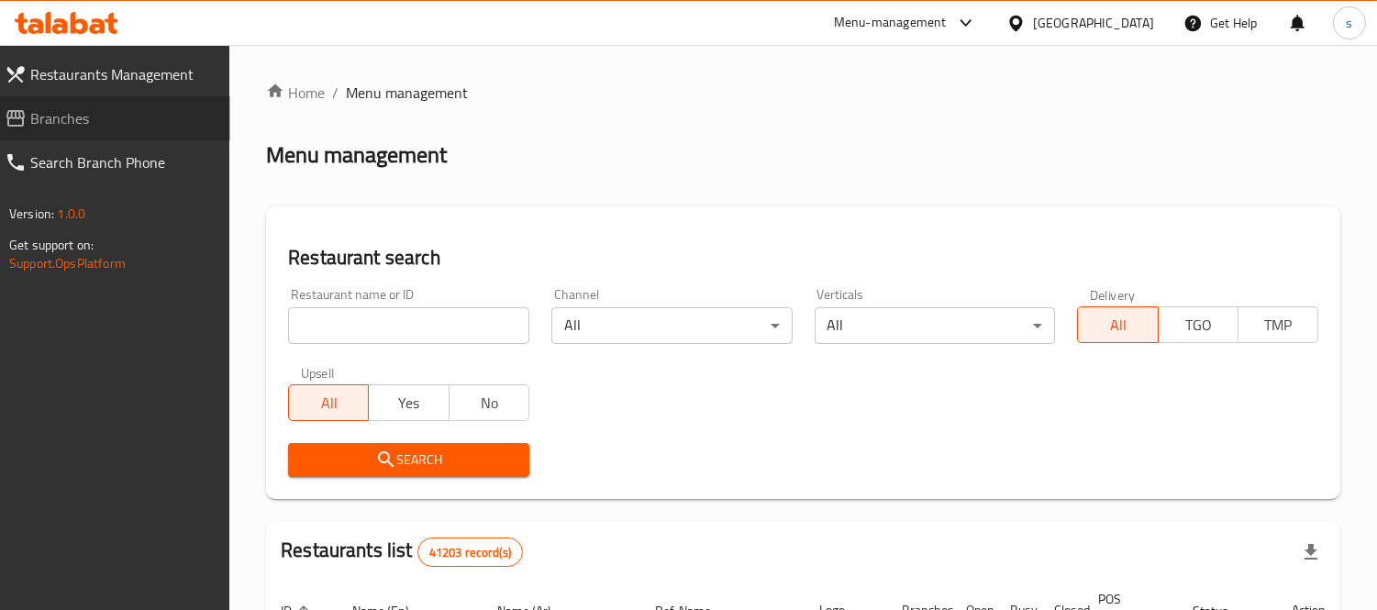
click at [60, 121] on span "Branches" at bounding box center [122, 118] width 185 height 22
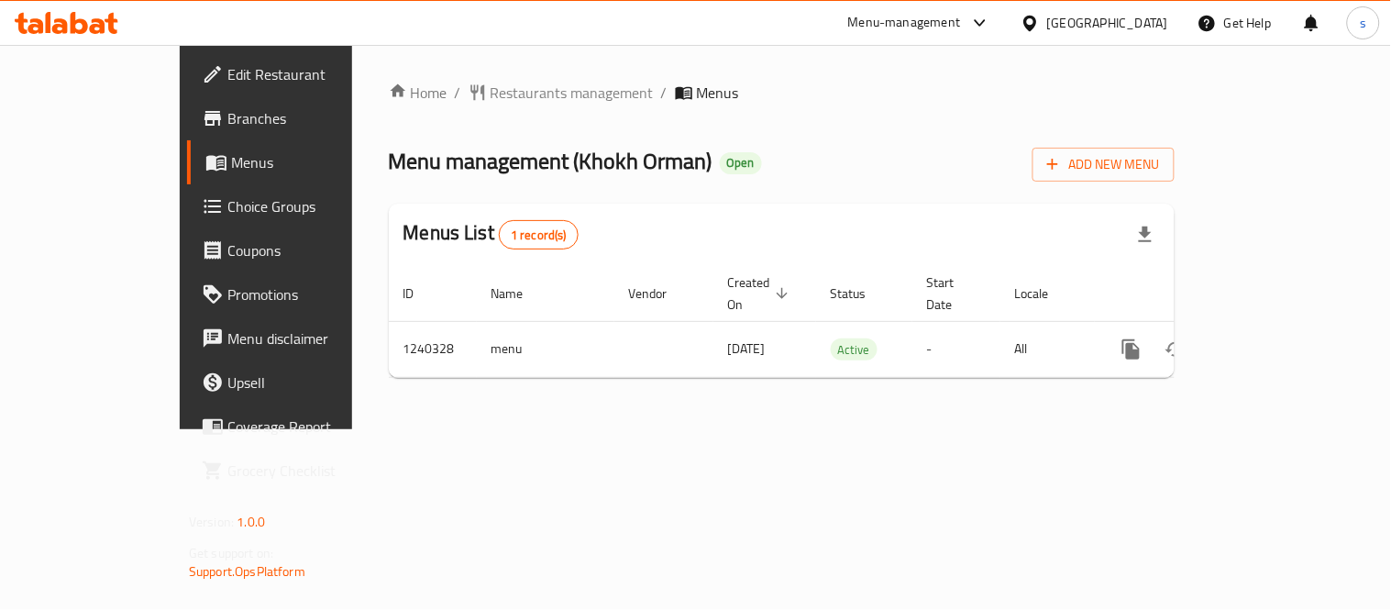
click at [1079, 24] on div "[GEOGRAPHIC_DATA]" at bounding box center [1107, 23] width 121 height 20
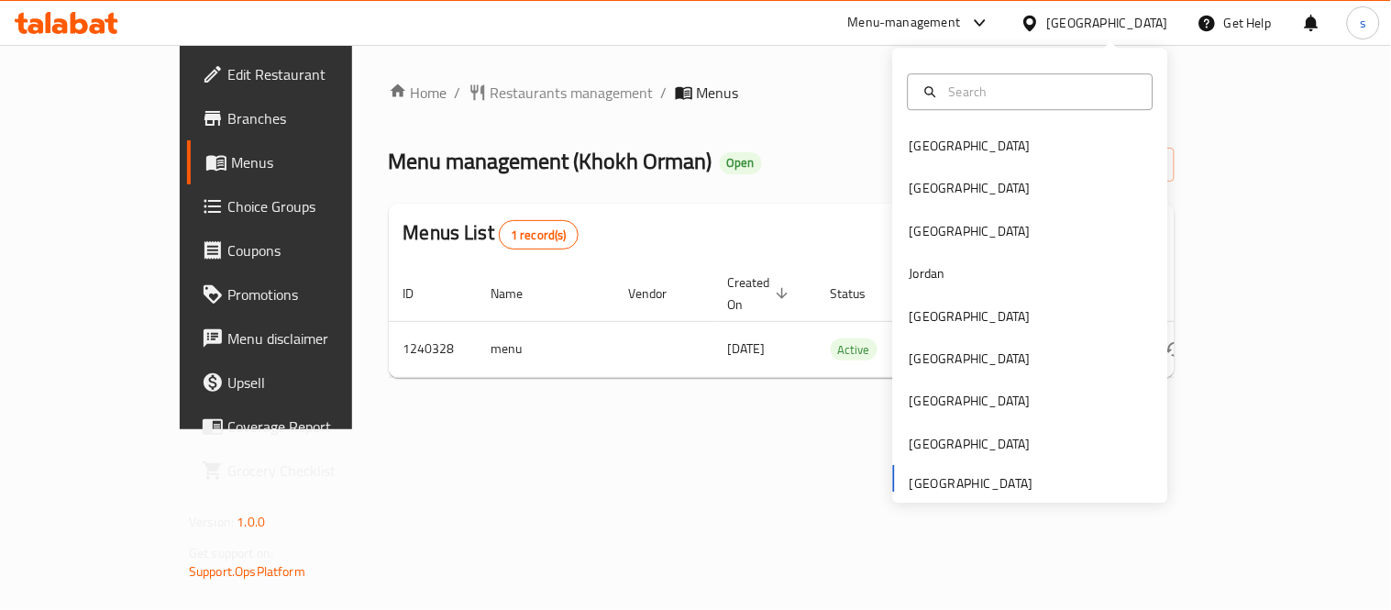
click at [800, 116] on div "Home / Restaurants management / Menus Menu management ( Khokh Orman ) Open Add …" at bounding box center [782, 237] width 786 height 311
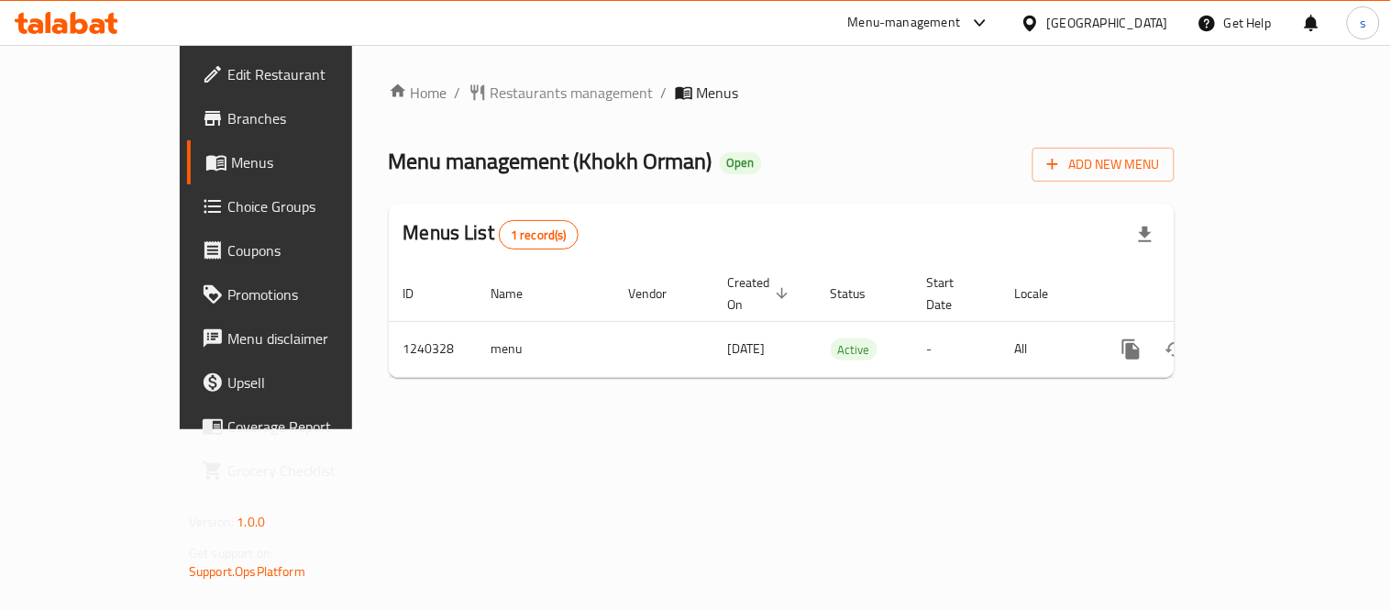
click at [969, 25] on div at bounding box center [980, 22] width 23 height 7
click at [844, 203] on div "Restaurant-Management" at bounding box center [808, 203] width 144 height 20
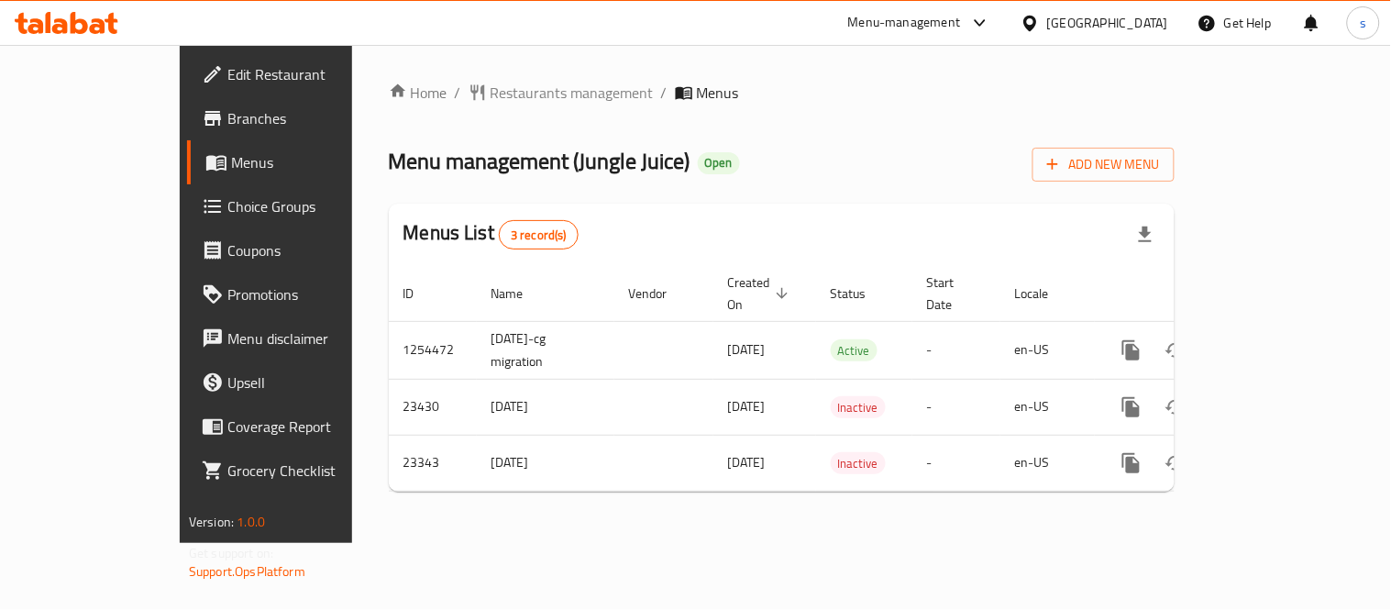
click at [985, 20] on icon at bounding box center [980, 23] width 22 height 22
click at [867, 216] on div "Restaurant-Management" at bounding box center [807, 203] width 173 height 42
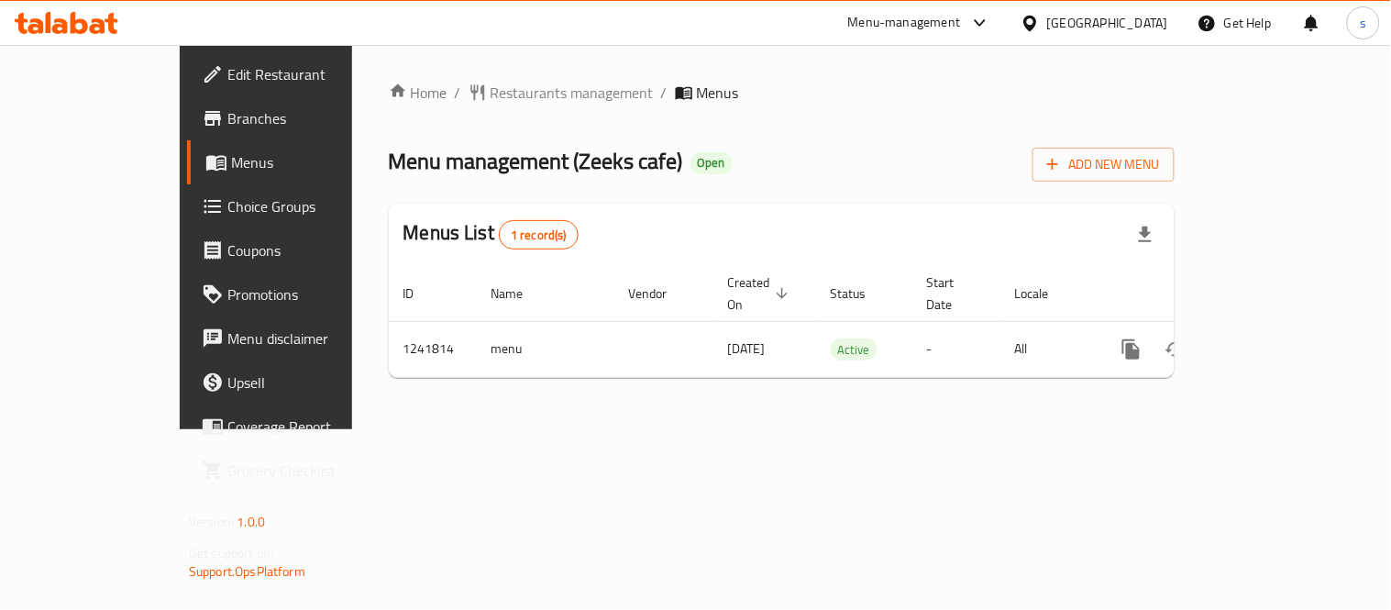
click at [1104, 19] on div "[GEOGRAPHIC_DATA]" at bounding box center [1107, 23] width 121 height 20
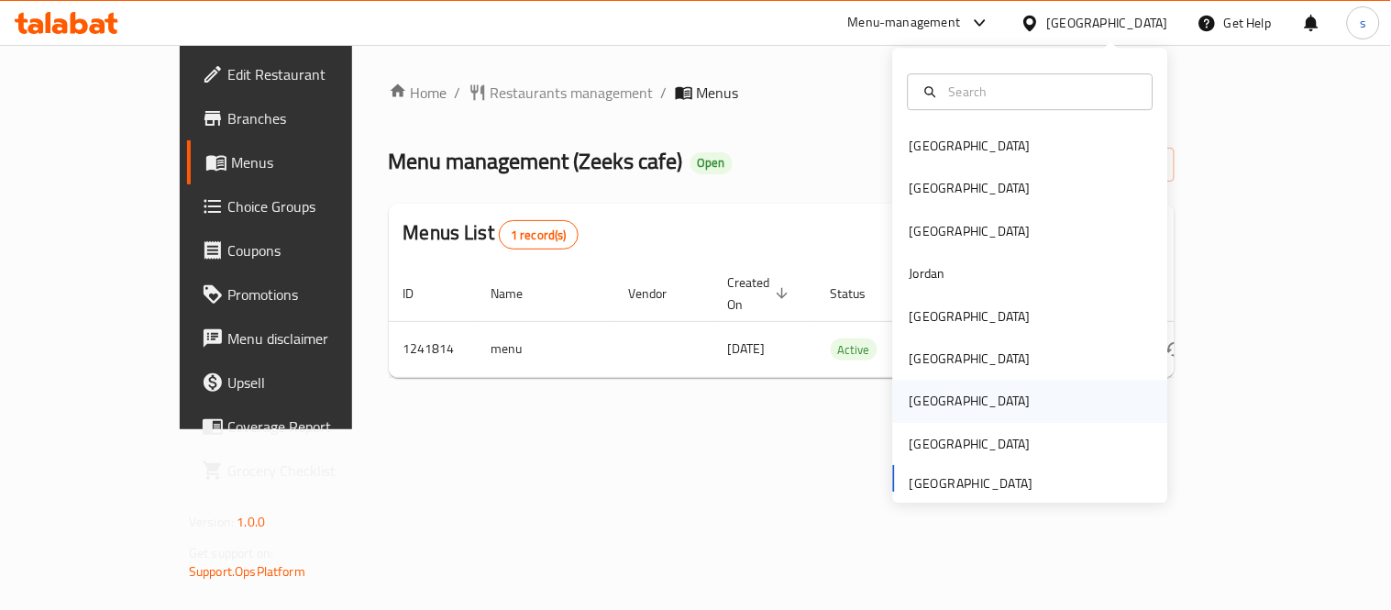
click at [910, 395] on div "[GEOGRAPHIC_DATA]" at bounding box center [970, 402] width 121 height 20
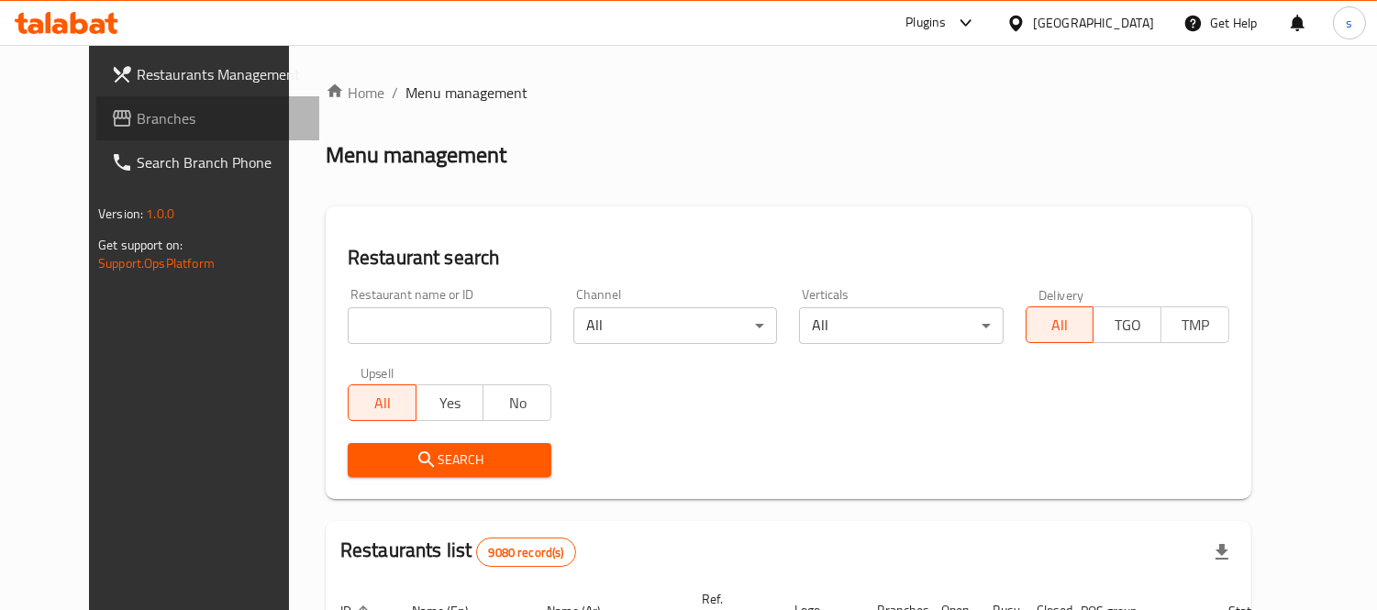
click at [113, 125] on icon at bounding box center [122, 118] width 18 height 17
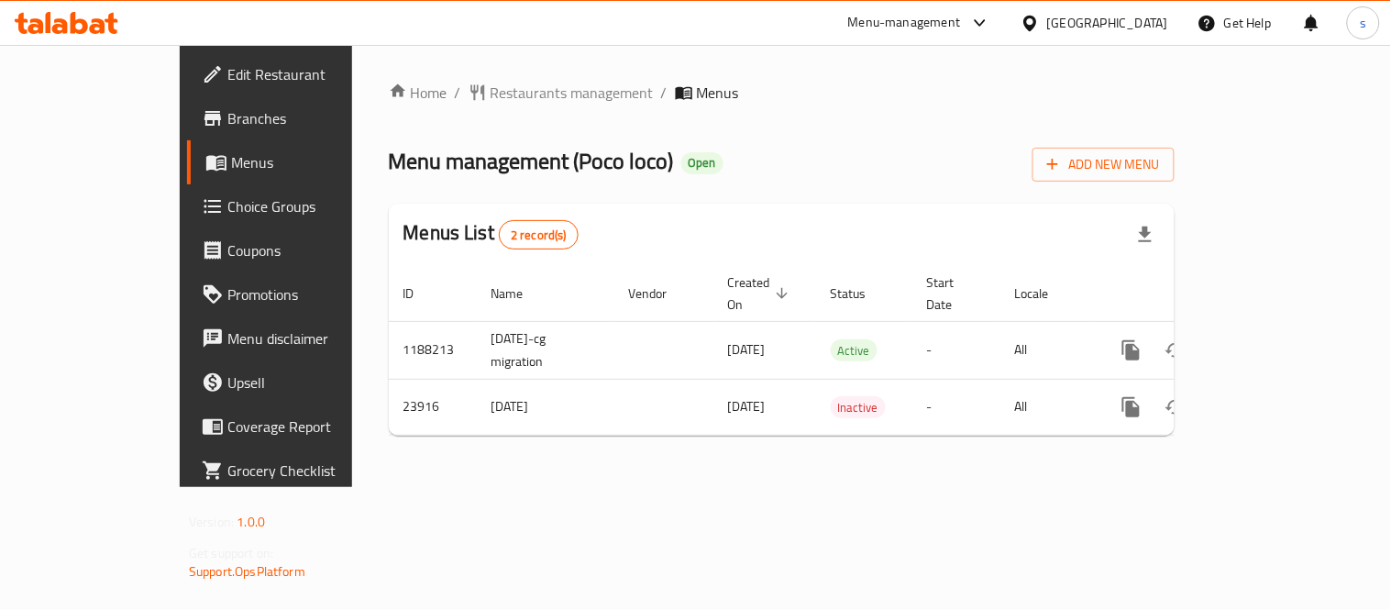
click at [1047, 29] on div at bounding box center [1034, 23] width 27 height 20
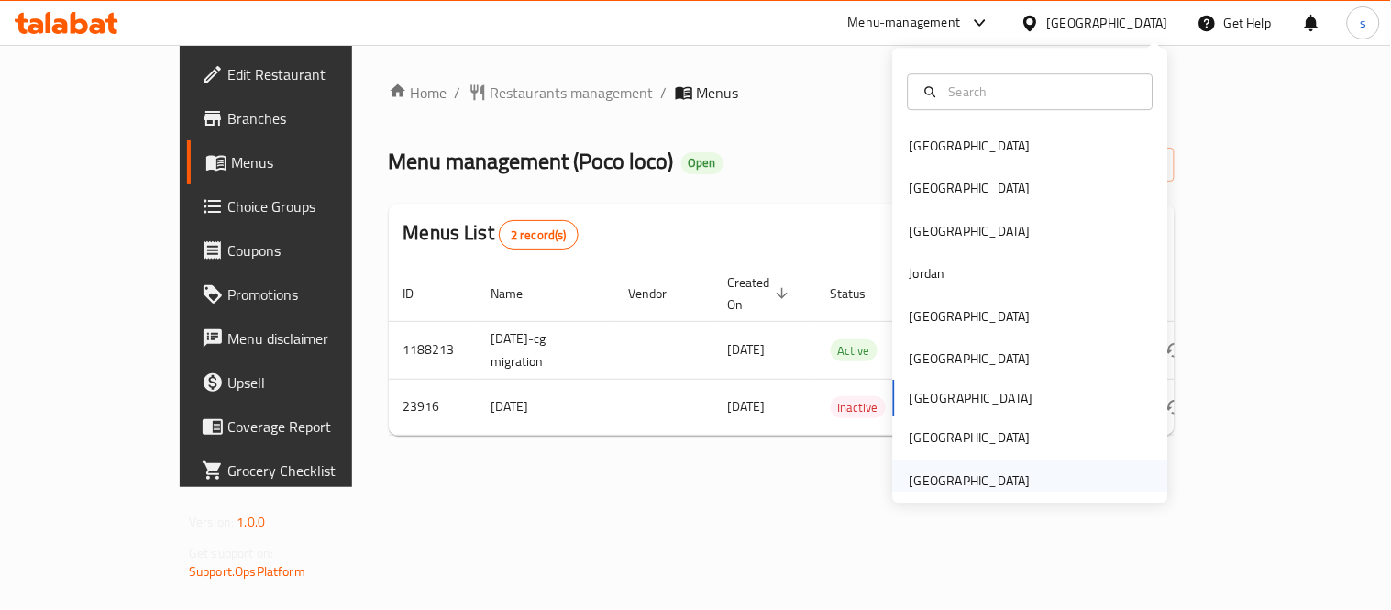
click at [934, 484] on div "[GEOGRAPHIC_DATA]" at bounding box center [970, 481] width 121 height 20
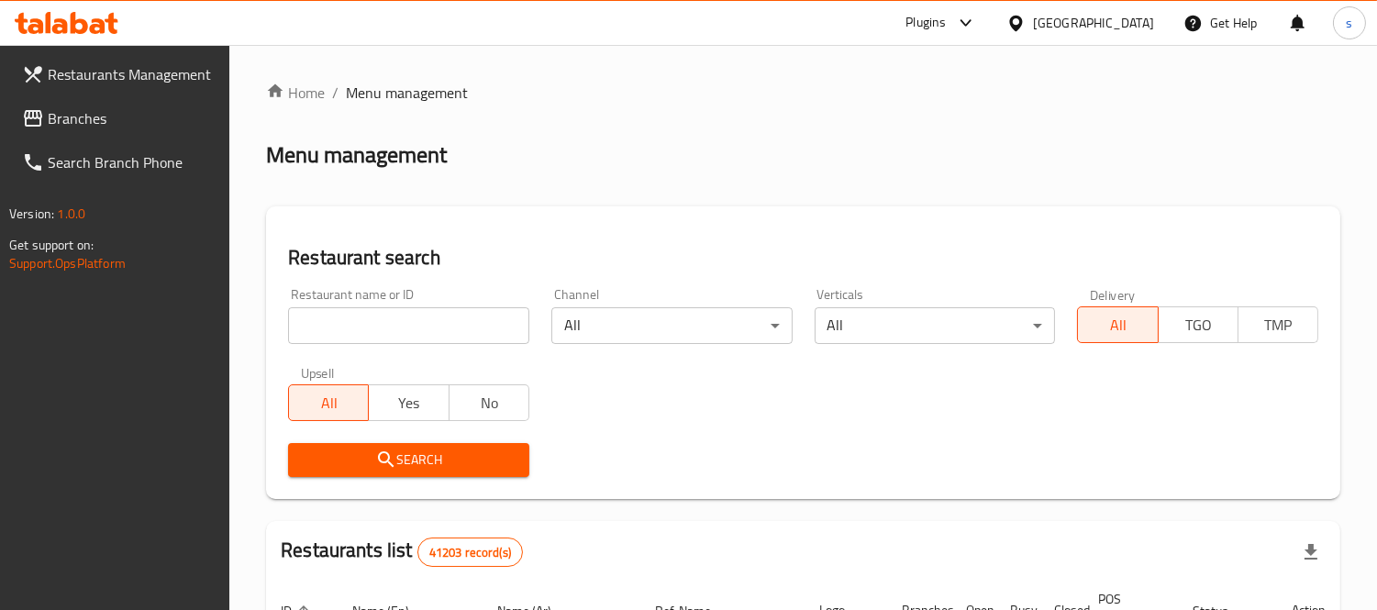
click at [956, 21] on icon at bounding box center [966, 23] width 22 height 22
click at [820, 199] on div "Restaurant-Management" at bounding box center [793, 209] width 144 height 20
